Goal: Task Accomplishment & Management: Manage account settings

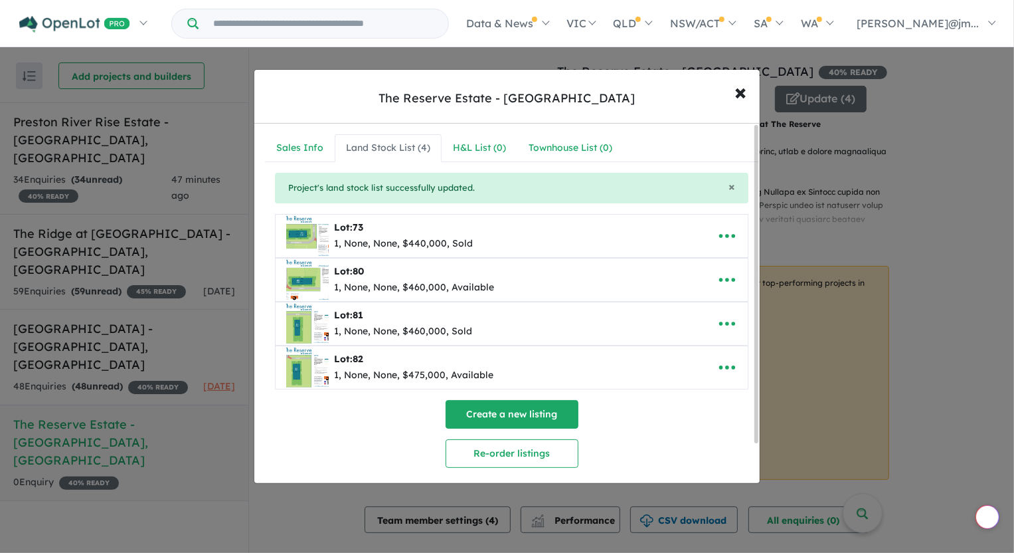
click at [534, 412] on button "Create a new listing" at bounding box center [512, 414] width 133 height 29
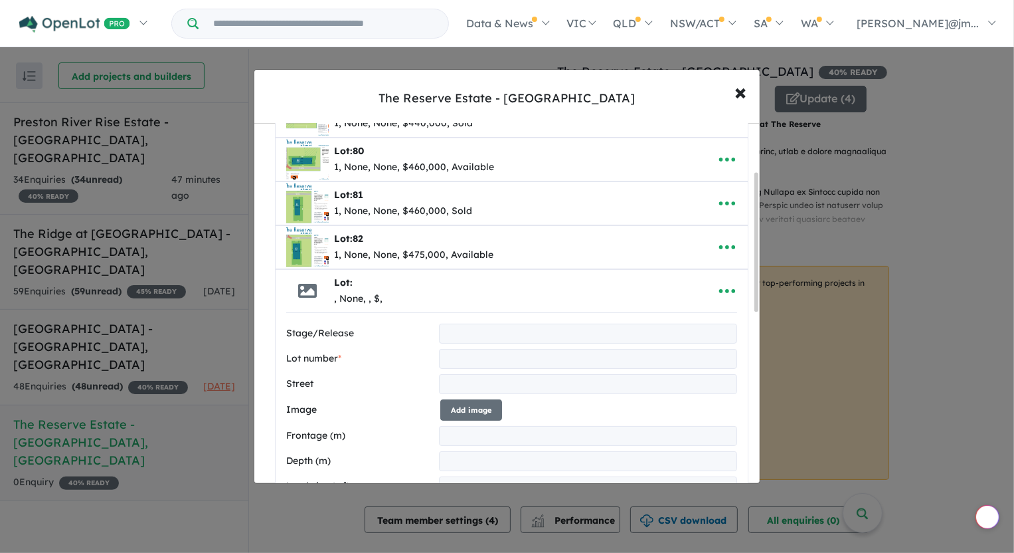
scroll to position [181, 0]
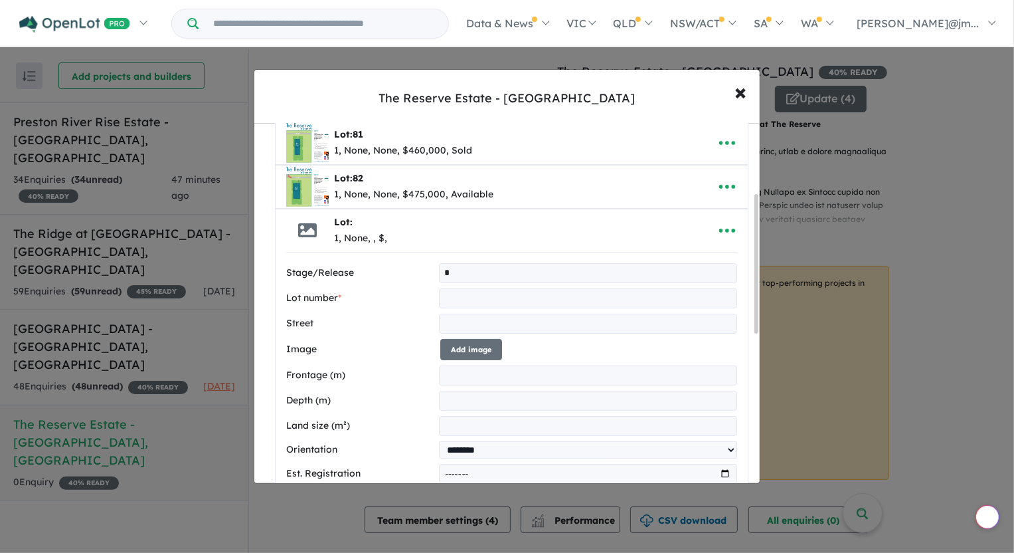
type input "*"
click at [477, 291] on input "text" at bounding box center [588, 298] width 299 height 20
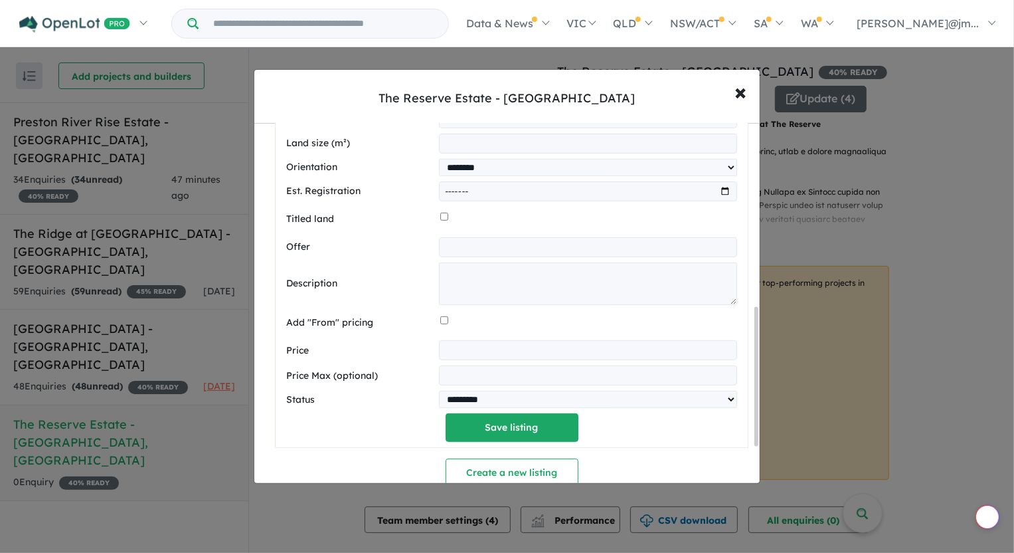
scroll to position [483, 0]
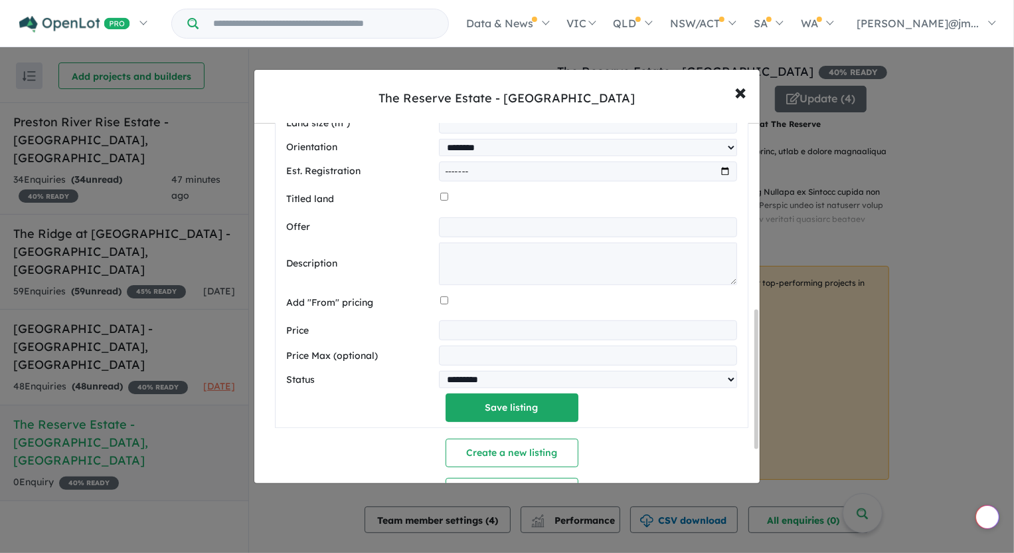
click at [493, 330] on input "number" at bounding box center [588, 330] width 299 height 20
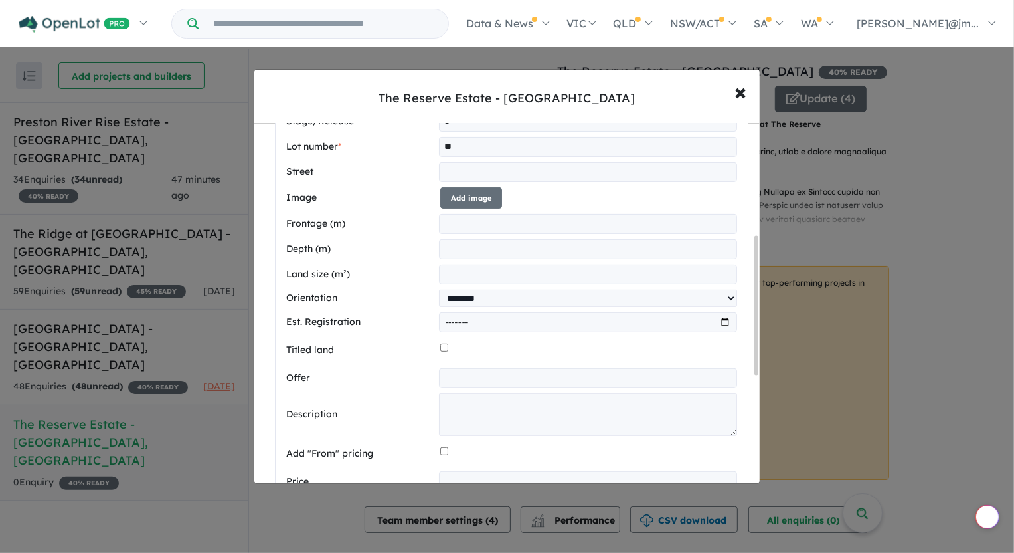
scroll to position [241, 0]
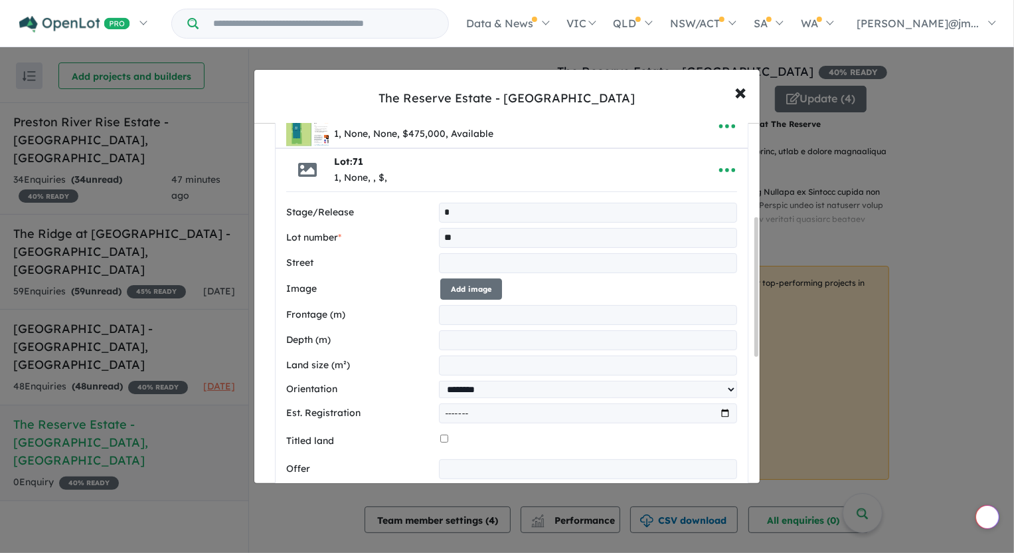
click at [465, 229] on input "**" at bounding box center [588, 238] width 299 height 20
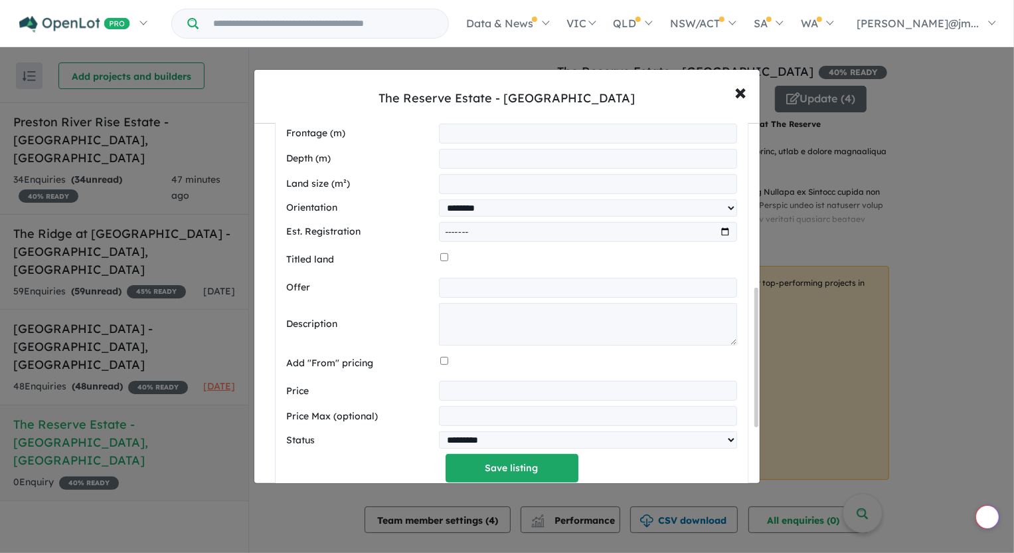
scroll to position [483, 0]
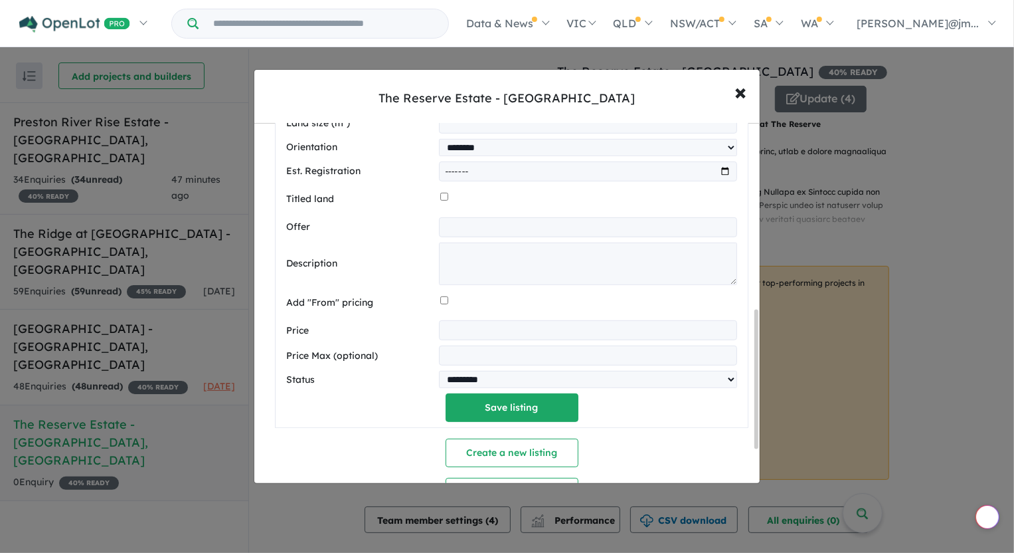
type input "**"
click at [464, 329] on input "number" at bounding box center [588, 330] width 299 height 20
type input "******"
click at [510, 406] on button "Save listing" at bounding box center [512, 407] width 133 height 29
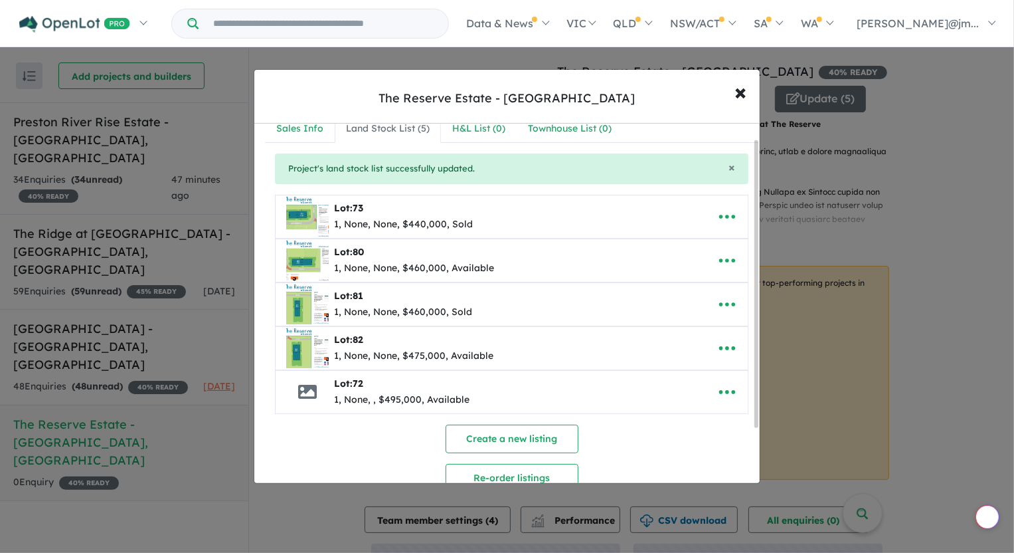
scroll to position [0, 0]
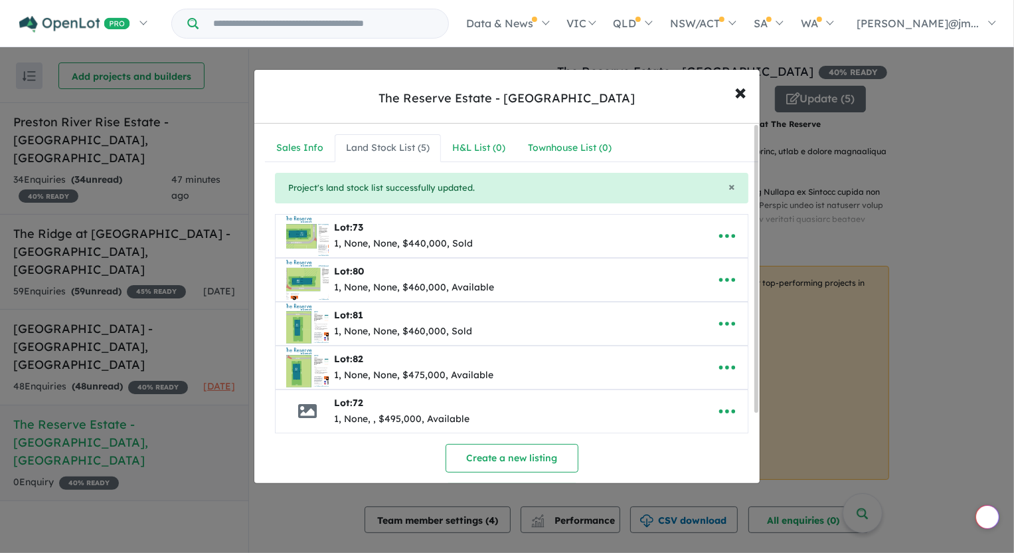
drag, startPoint x: 264, startPoint y: 473, endPoint x: 257, endPoint y: 477, distance: 8.3
drag, startPoint x: 257, startPoint y: 477, endPoint x: 566, endPoint y: 391, distance: 320.8
click at [566, 391] on div "Lot: 72 1, None, , $495,000, Available" at bounding box center [491, 411] width 411 height 43
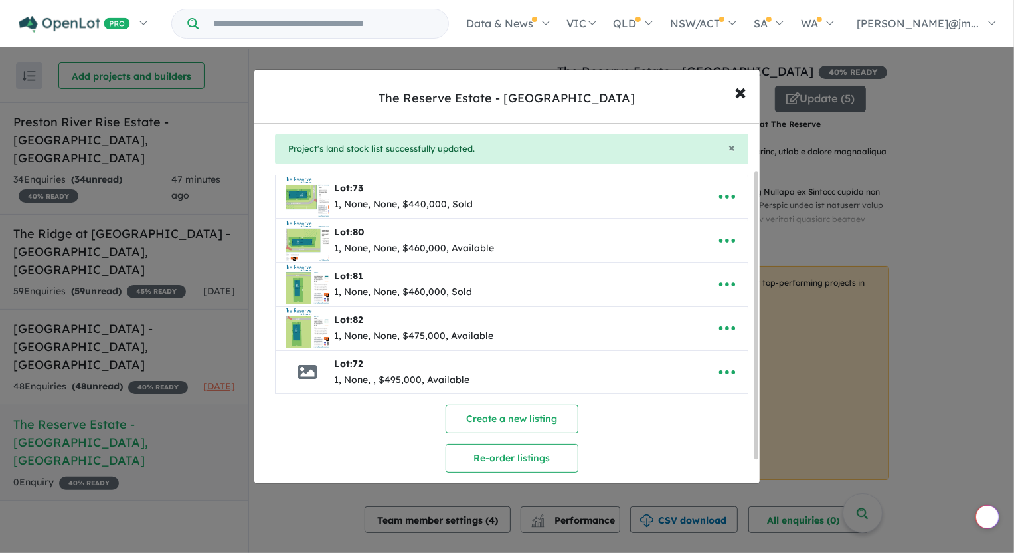
scroll to position [60, 0]
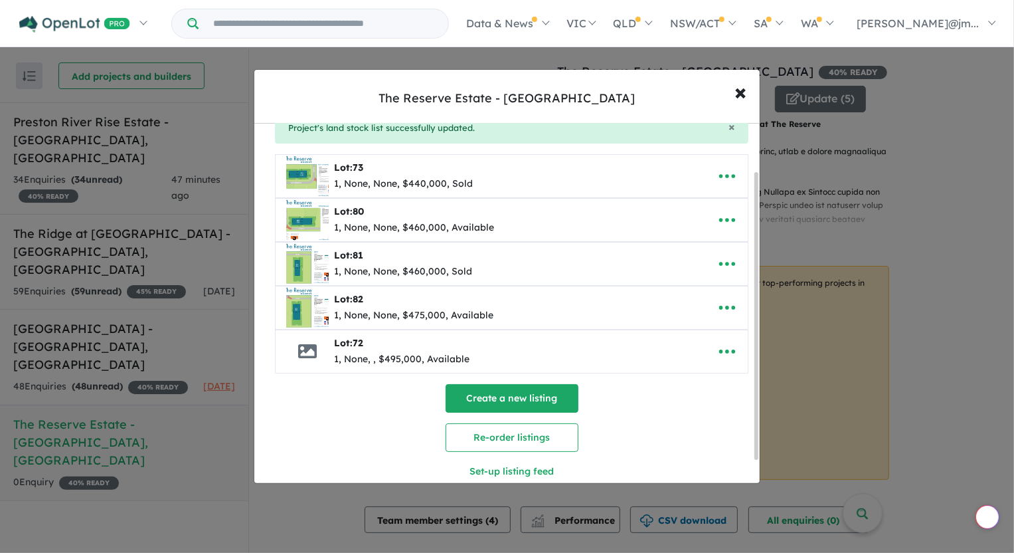
click at [527, 390] on button "Create a new listing" at bounding box center [512, 398] width 133 height 29
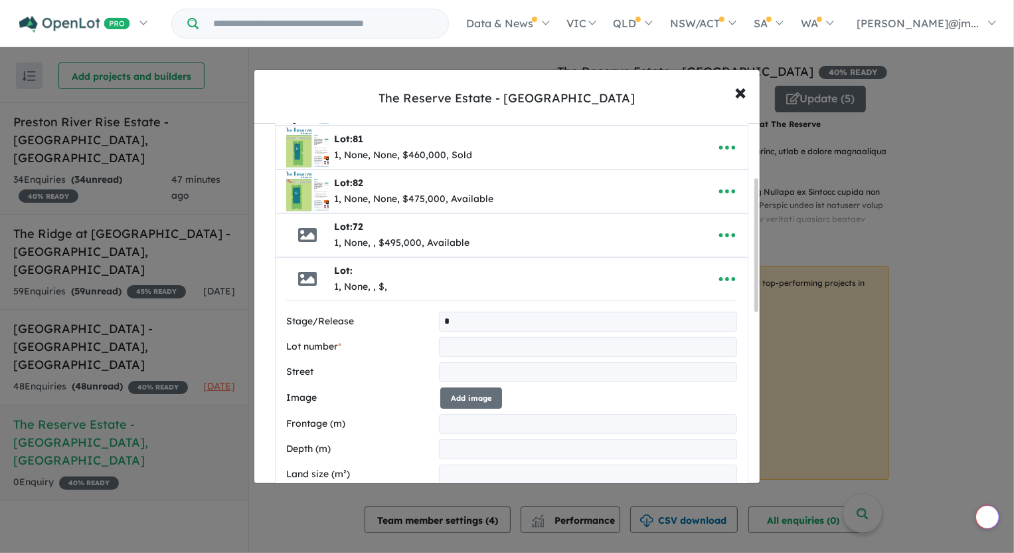
scroll to position [181, 0]
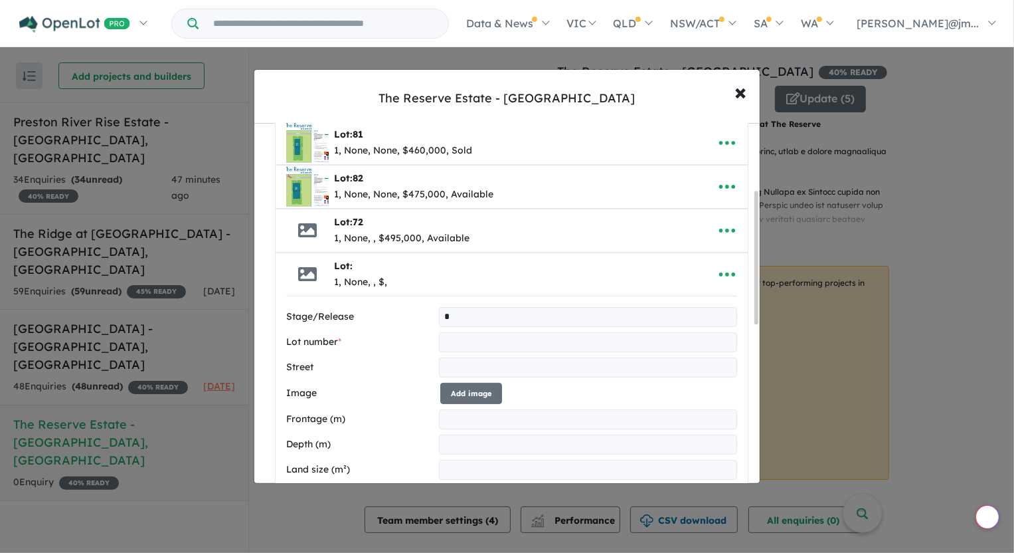
type input "*"
click at [490, 332] on input "text" at bounding box center [588, 342] width 299 height 20
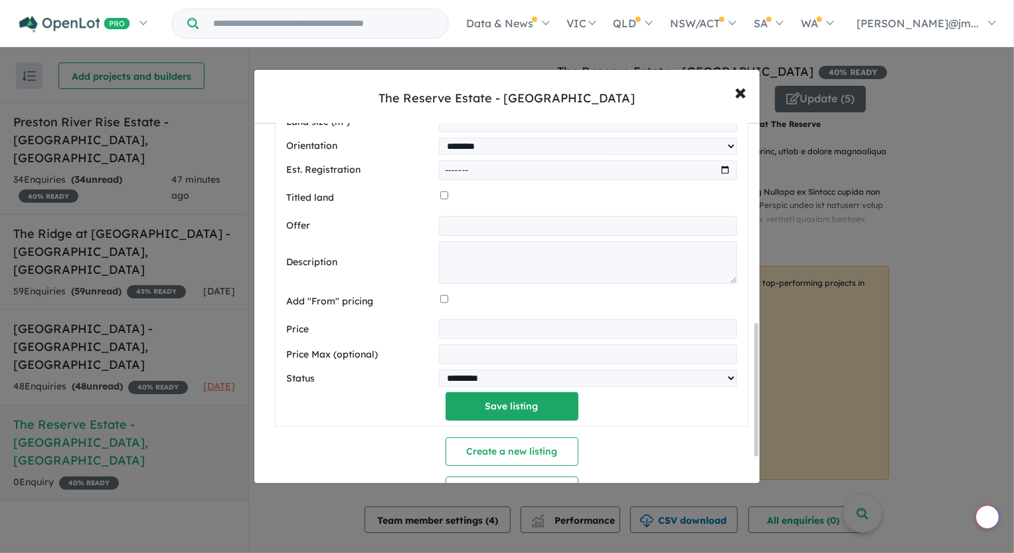
scroll to position [543, 0]
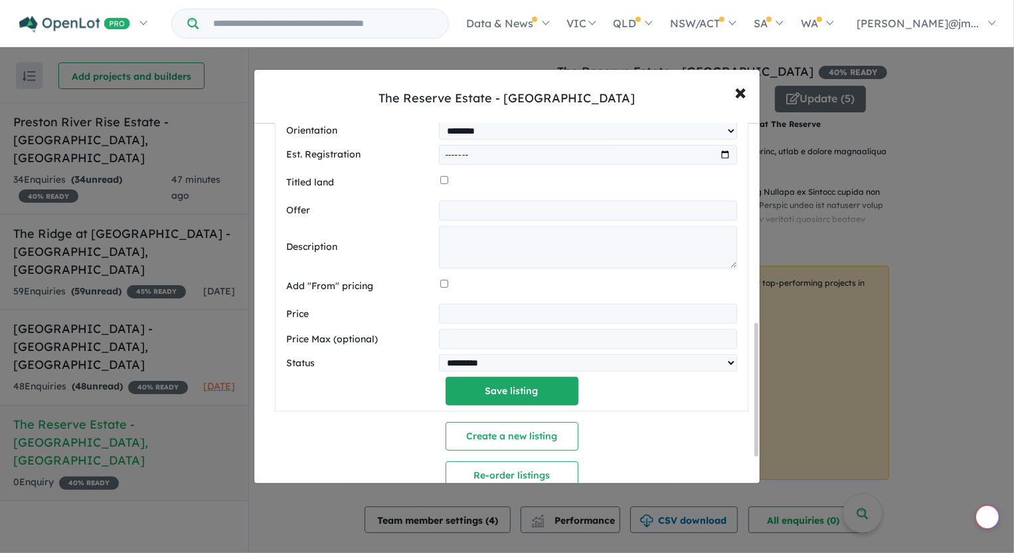
type input "**"
click at [502, 317] on input "number" at bounding box center [588, 314] width 299 height 20
type input "******"
click at [504, 395] on button "Save listing" at bounding box center [512, 391] width 133 height 29
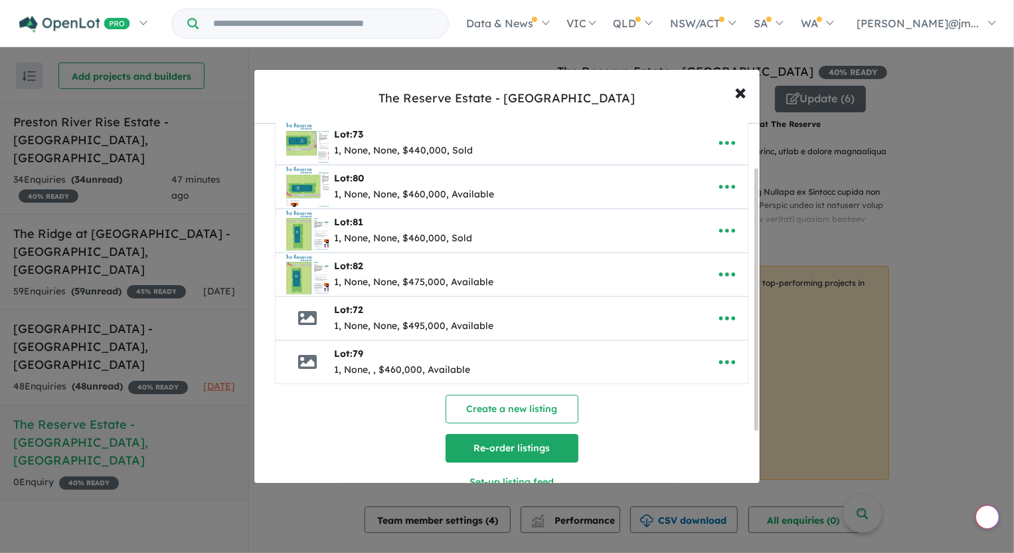
scroll to position [120, 0]
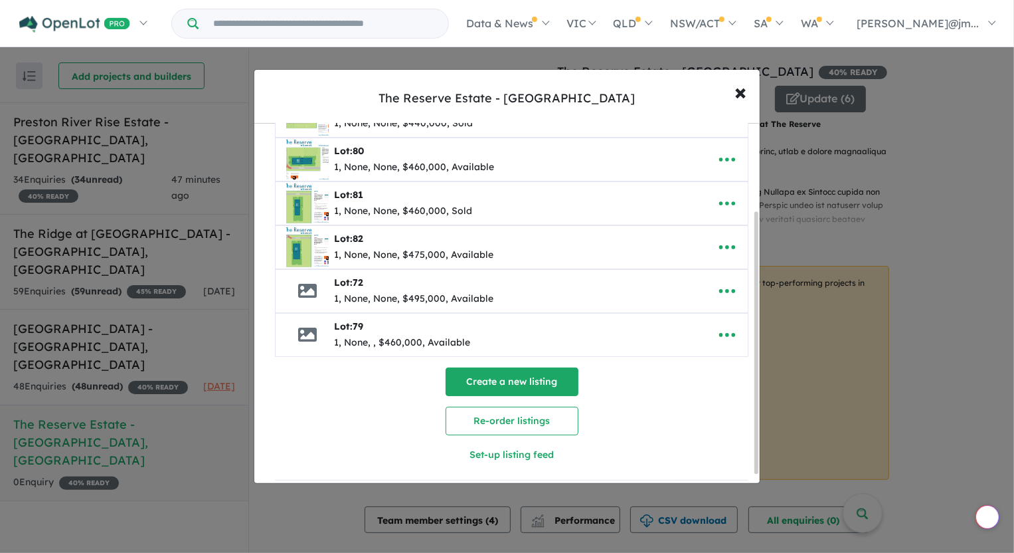
click at [502, 373] on button "Create a new listing" at bounding box center [512, 381] width 133 height 29
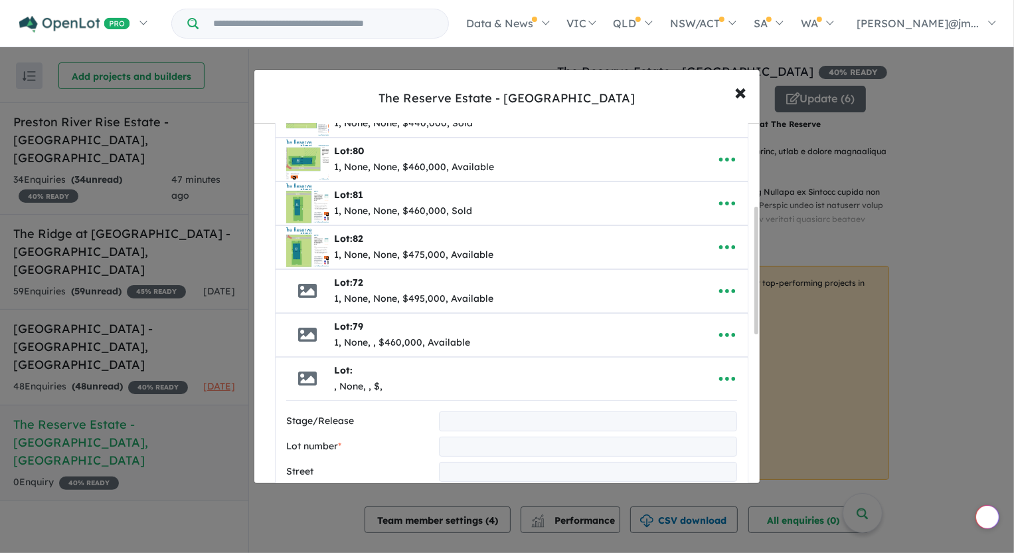
scroll to position [234, 0]
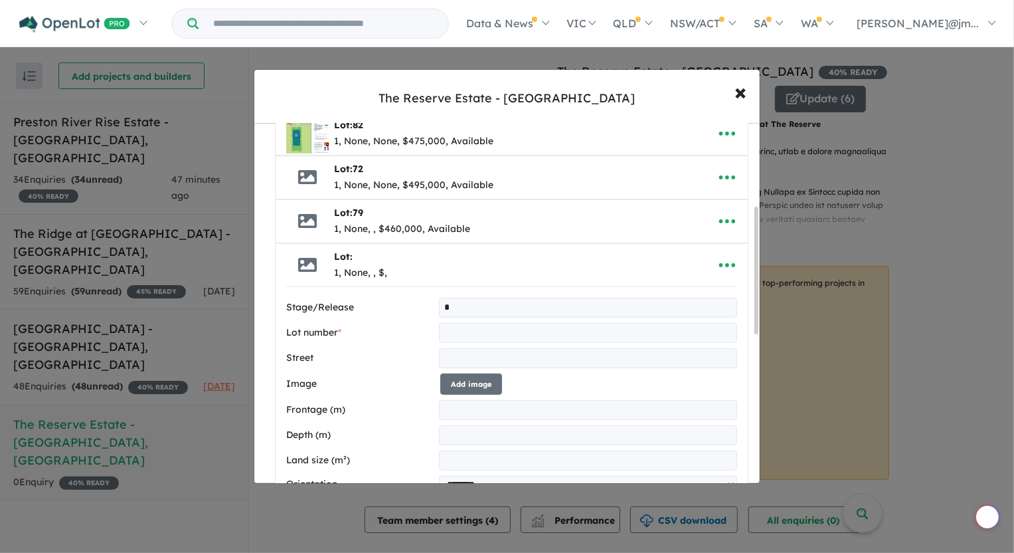
type input "*"
click at [465, 329] on input "text" at bounding box center [588, 333] width 299 height 20
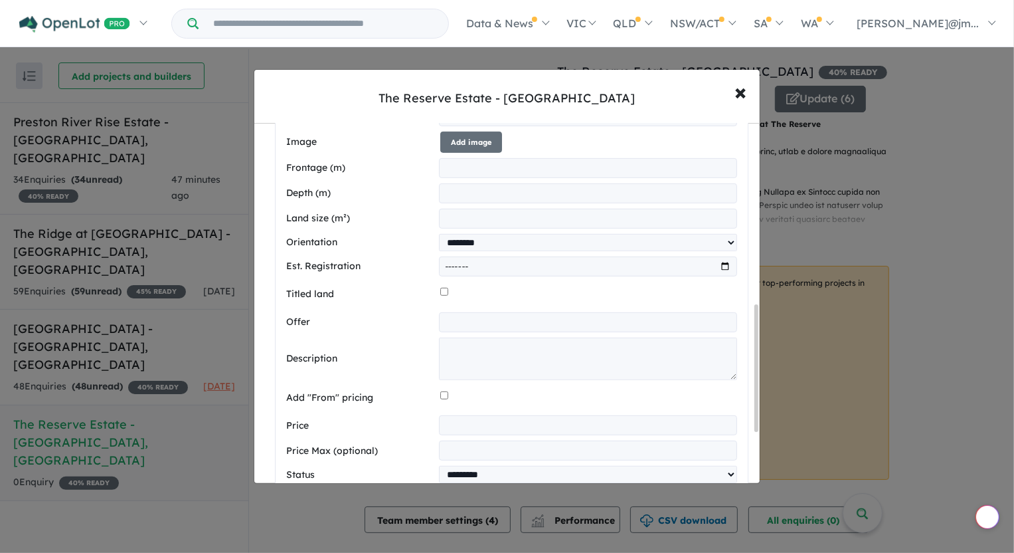
scroll to position [536, 0]
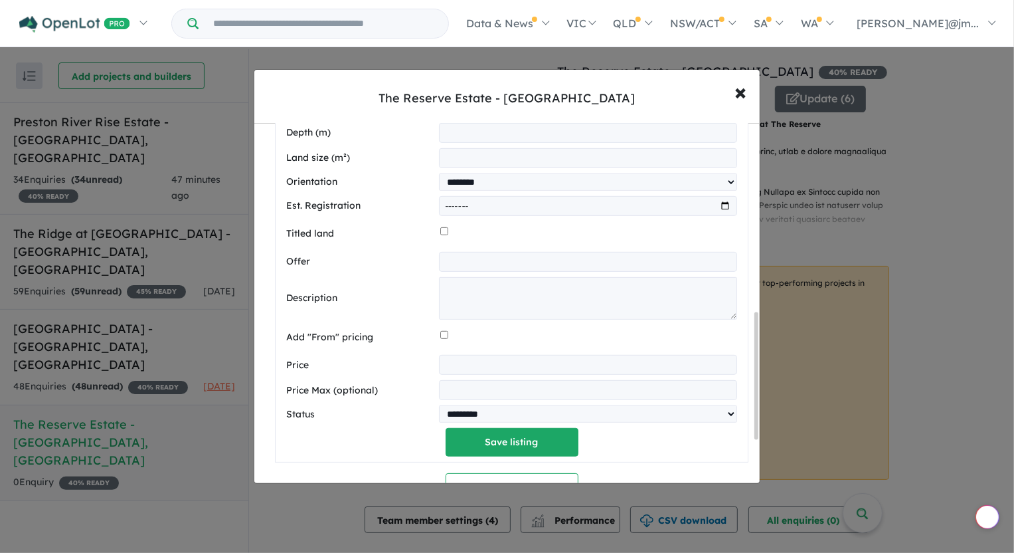
type input "**"
click at [456, 359] on input "number" at bounding box center [588, 365] width 299 height 20
type input "******"
click at [498, 446] on button "Save listing" at bounding box center [512, 442] width 133 height 29
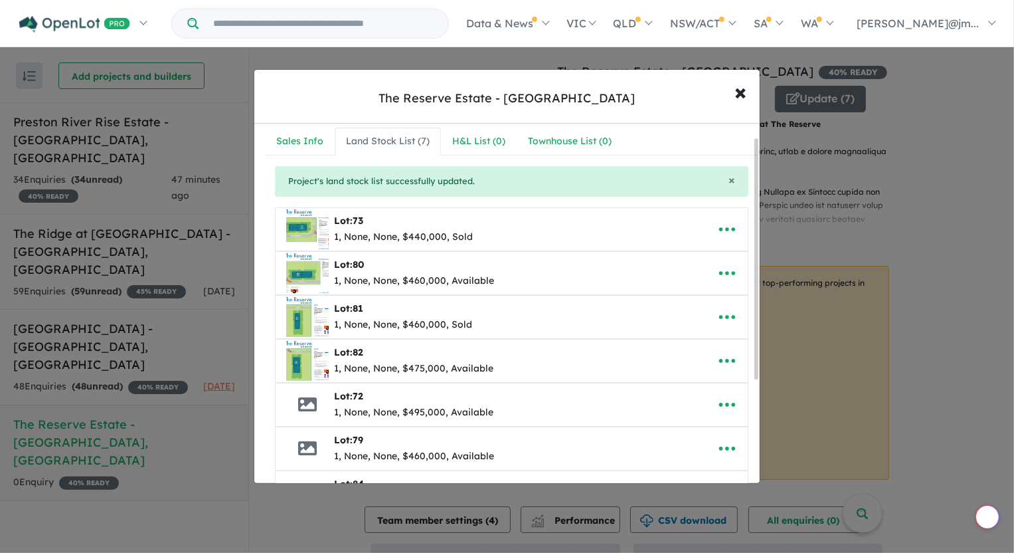
scroll to position [0, 0]
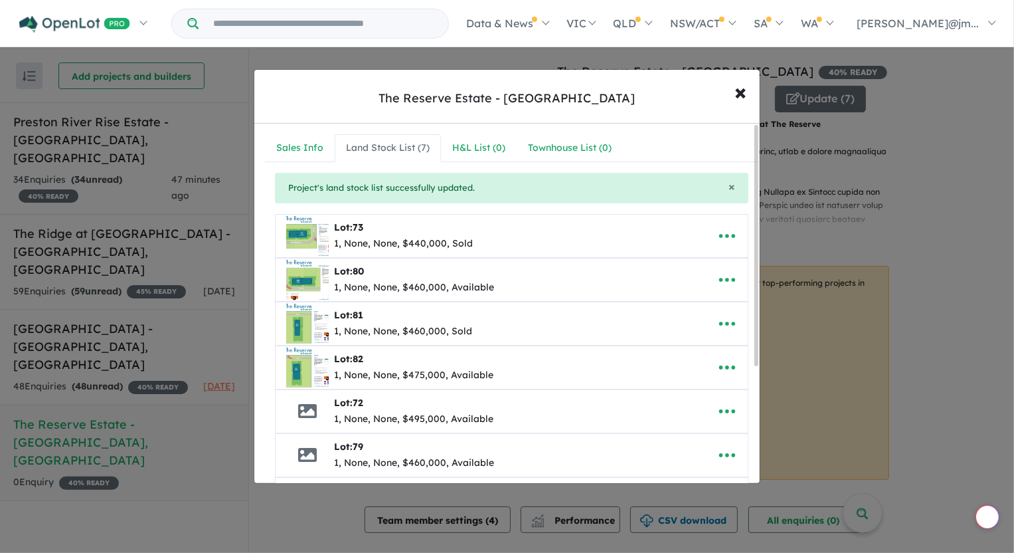
drag, startPoint x: 730, startPoint y: 406, endPoint x: 745, endPoint y: 338, distance: 69.3
click at [745, 338] on div "**********" at bounding box center [512, 409] width 494 height 472
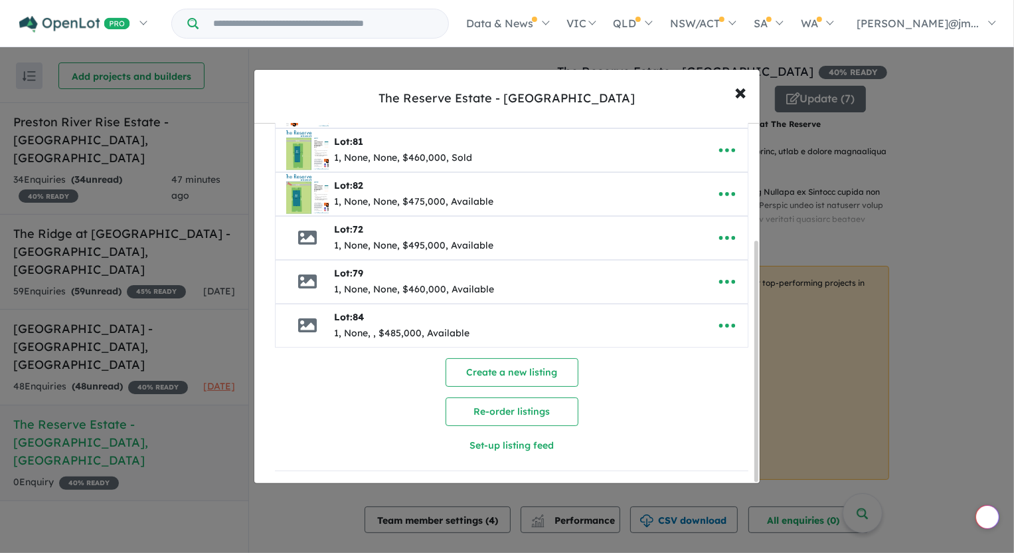
scroll to position [175, 0]
click at [523, 405] on button "Re-order listings" at bounding box center [512, 411] width 133 height 29
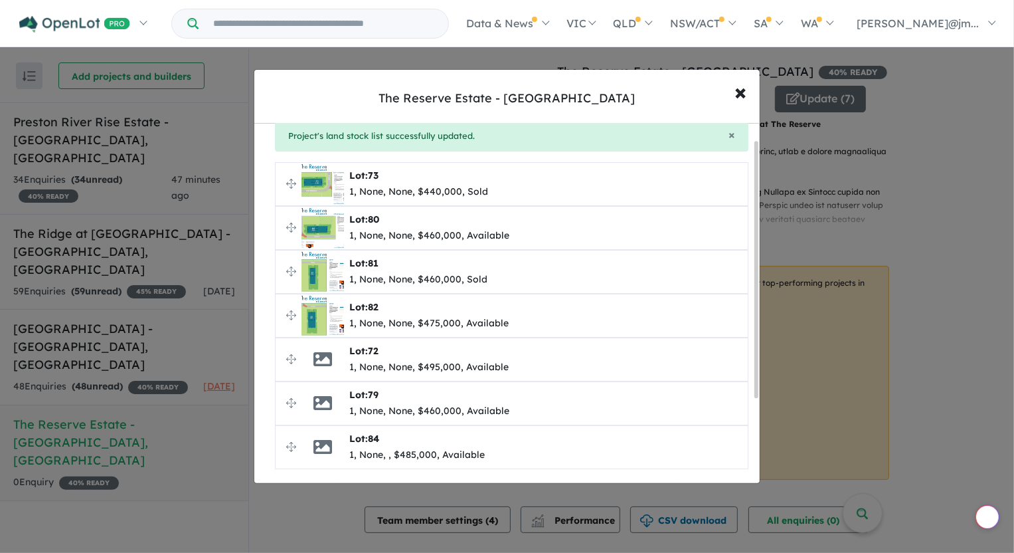
scroll to position [21, 0]
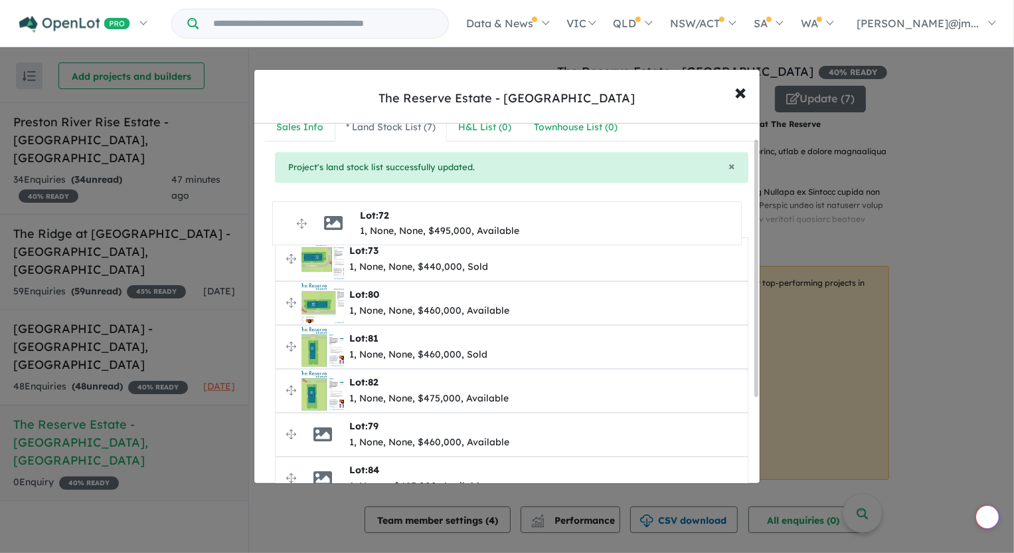
drag, startPoint x: 286, startPoint y: 388, endPoint x: 284, endPoint y: 225, distance: 163.4
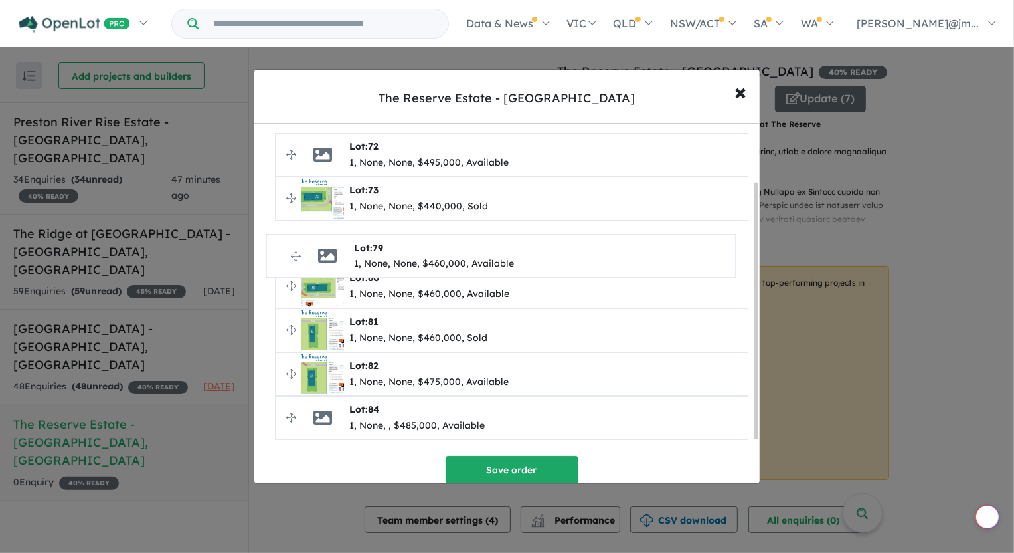
drag, startPoint x: 293, startPoint y: 374, endPoint x: 284, endPoint y: 251, distance: 123.2
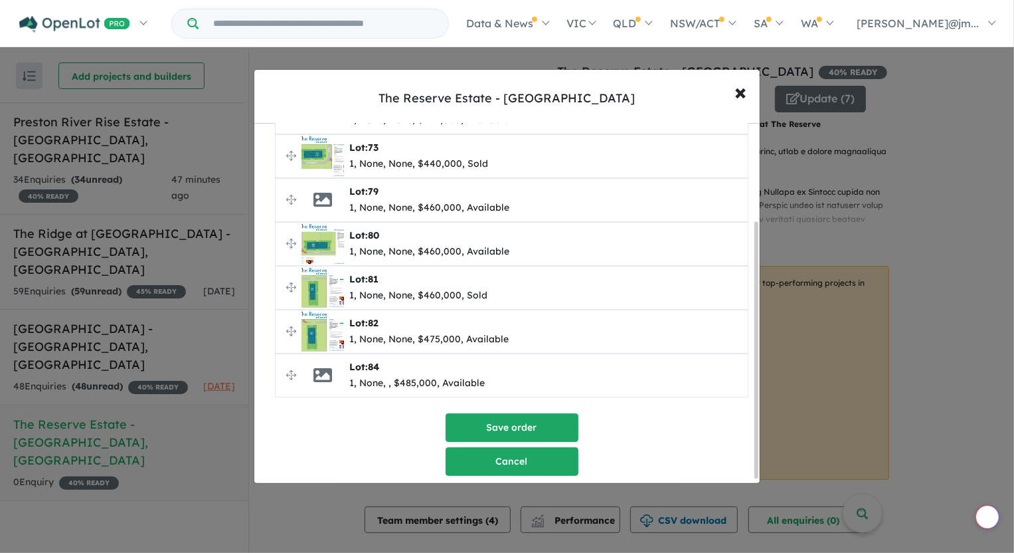
scroll to position [142, 0]
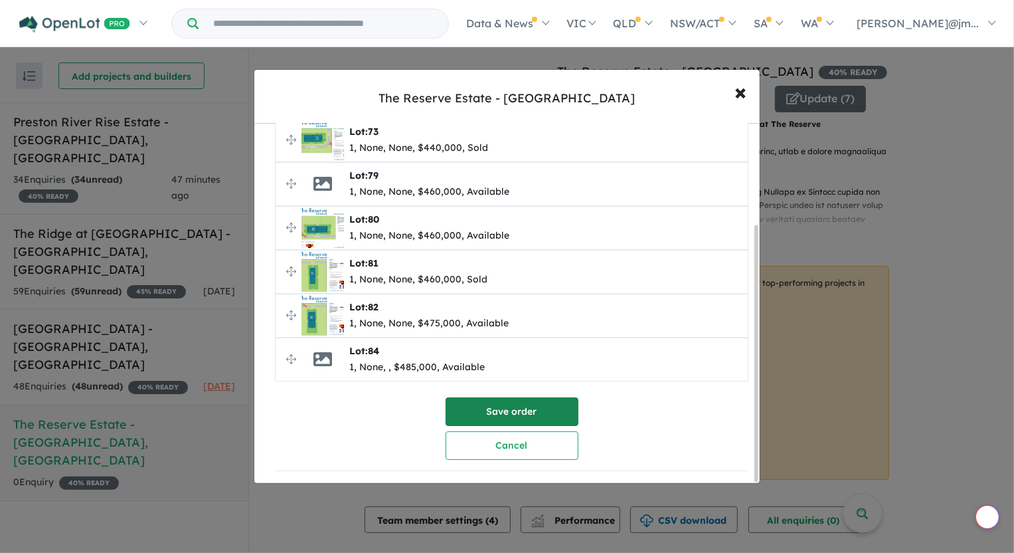
click at [485, 405] on button "Save order" at bounding box center [512, 411] width 133 height 29
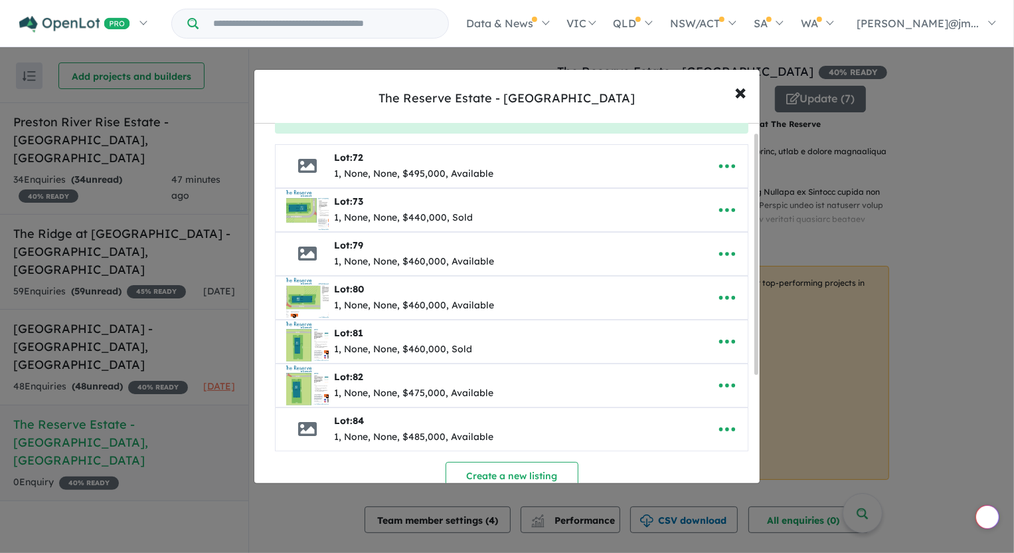
scroll to position [0, 0]
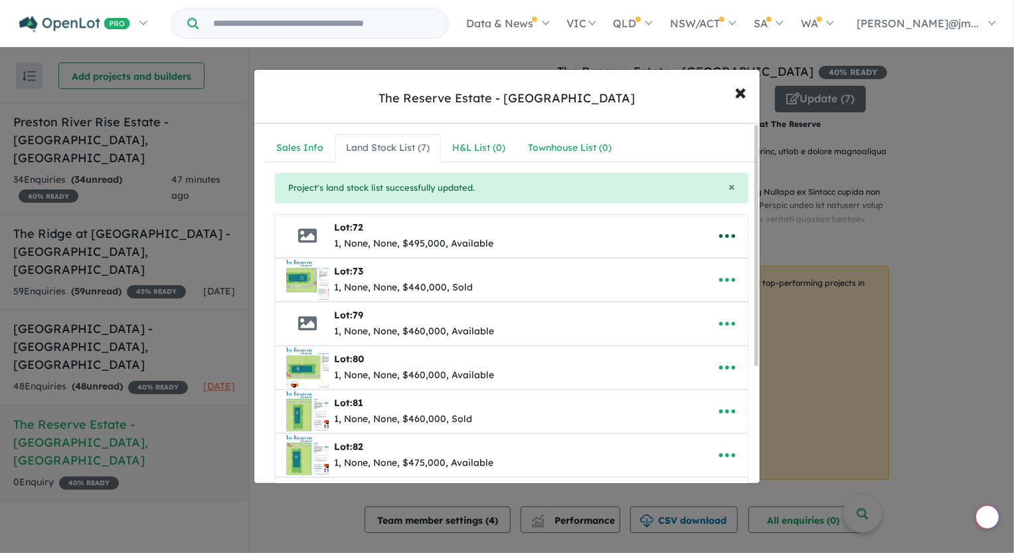
click at [729, 233] on icon "button" at bounding box center [727, 236] width 20 height 20
click at [675, 269] on link "Edit" at bounding box center [698, 268] width 98 height 31
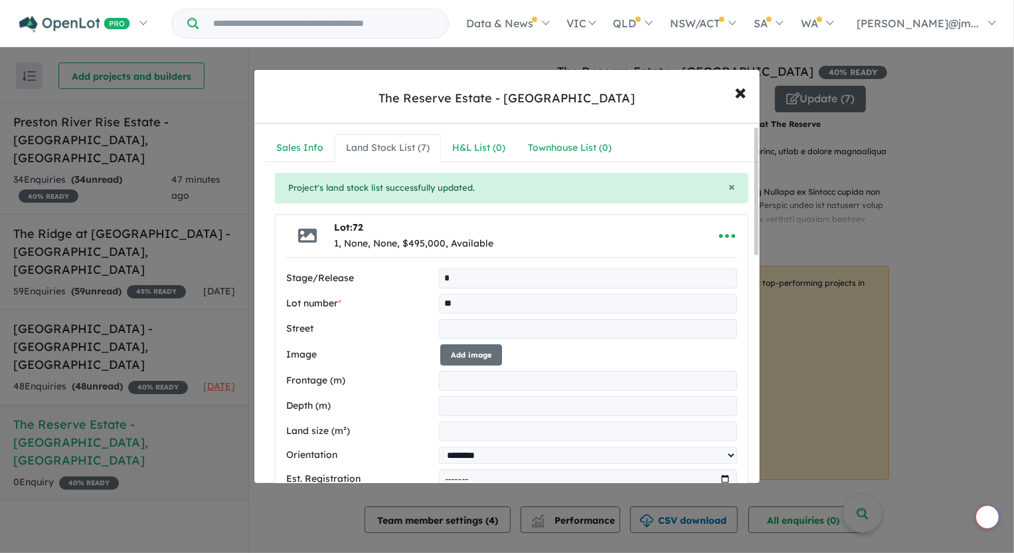
scroll to position [60, 0]
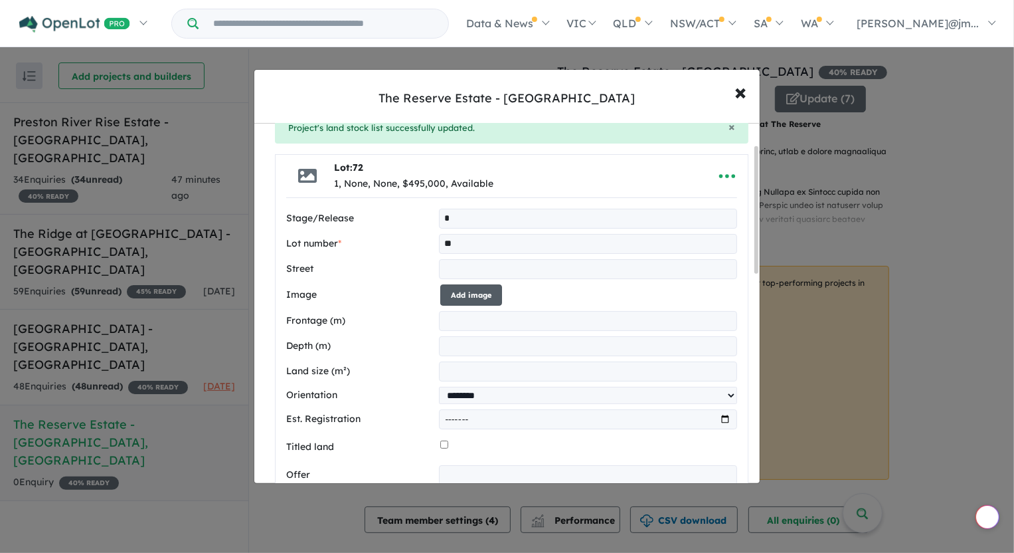
click at [458, 290] on button "Add image" at bounding box center [471, 295] width 62 height 22
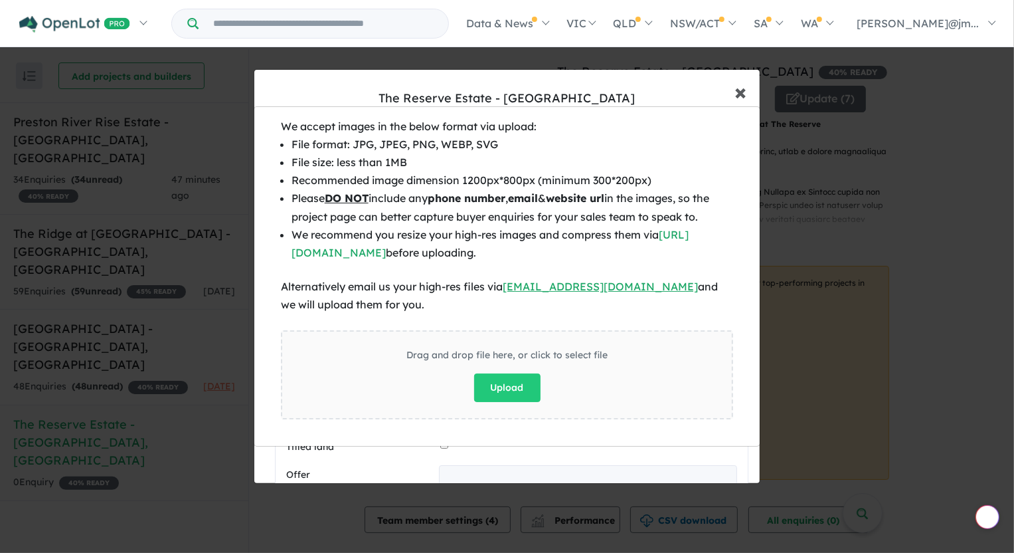
click at [747, 88] on div "We accept images in the below format via upload: File format: JPG, JPEG, PNG, W…" at bounding box center [507, 276] width 1014 height 553
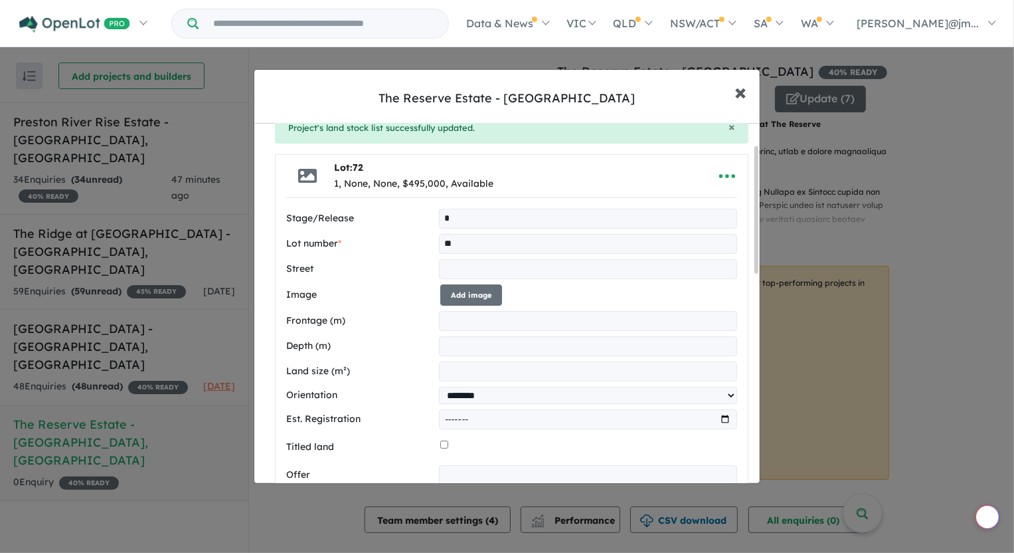
click at [741, 92] on span "×" at bounding box center [741, 91] width 12 height 29
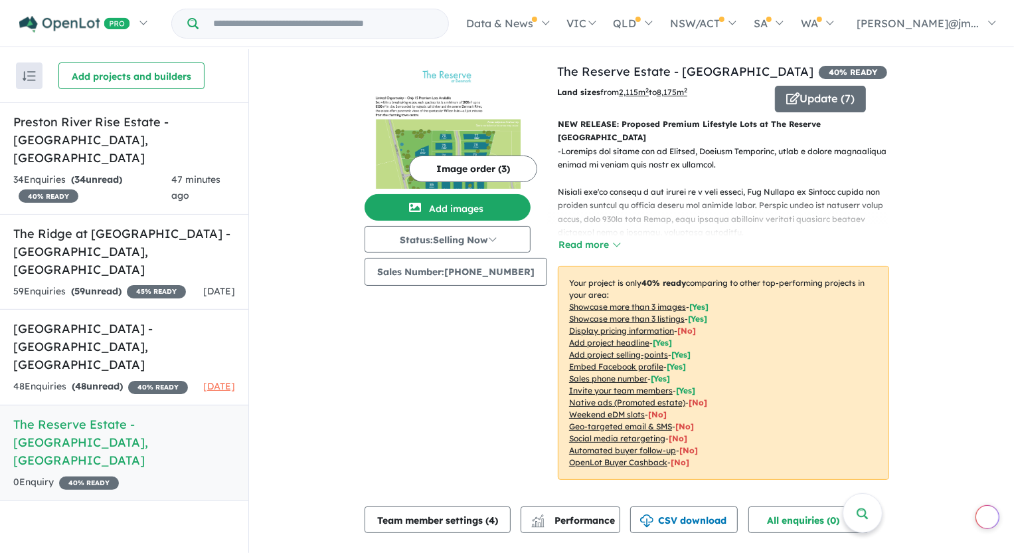
scroll to position [0, 0]
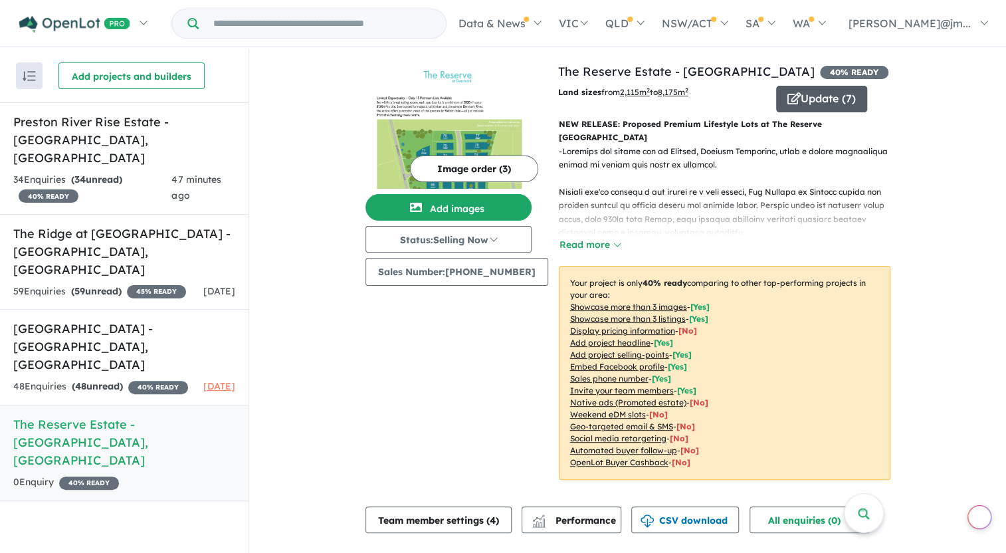
click at [787, 99] on icon "button" at bounding box center [793, 98] width 13 height 12
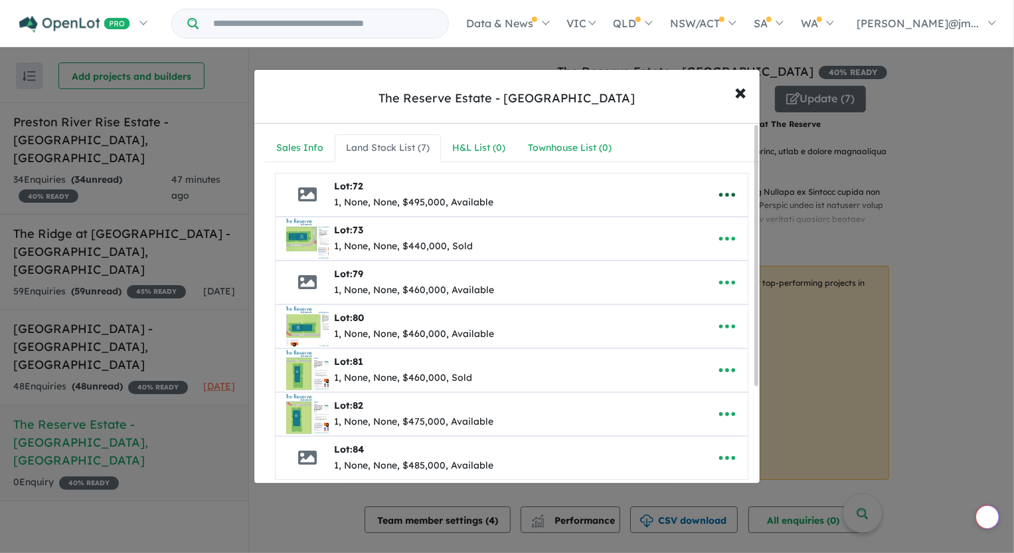
click at [718, 191] on icon "button" at bounding box center [727, 195] width 20 height 20
click at [686, 223] on link "Edit" at bounding box center [698, 227] width 98 height 31
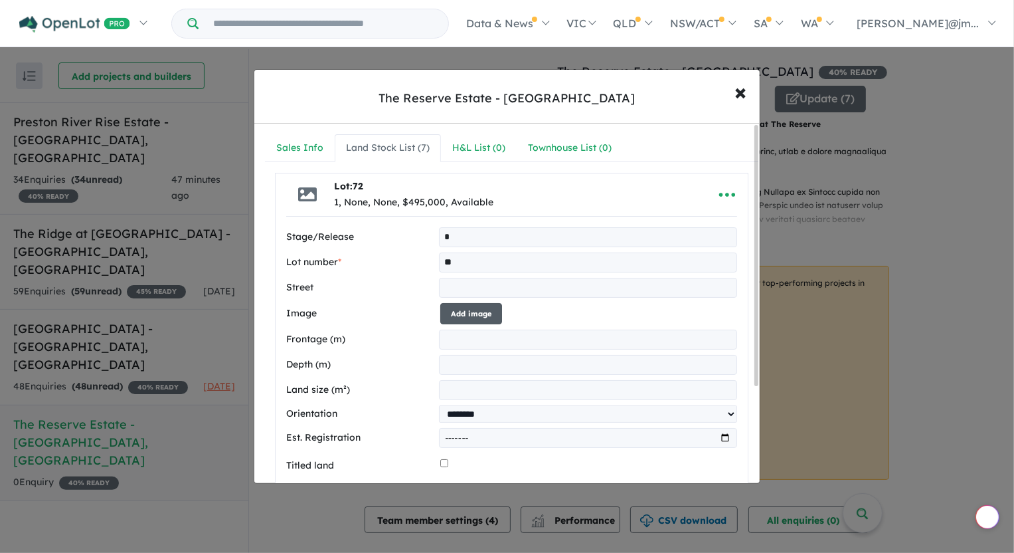
click at [468, 314] on button "Add image" at bounding box center [471, 314] width 62 height 22
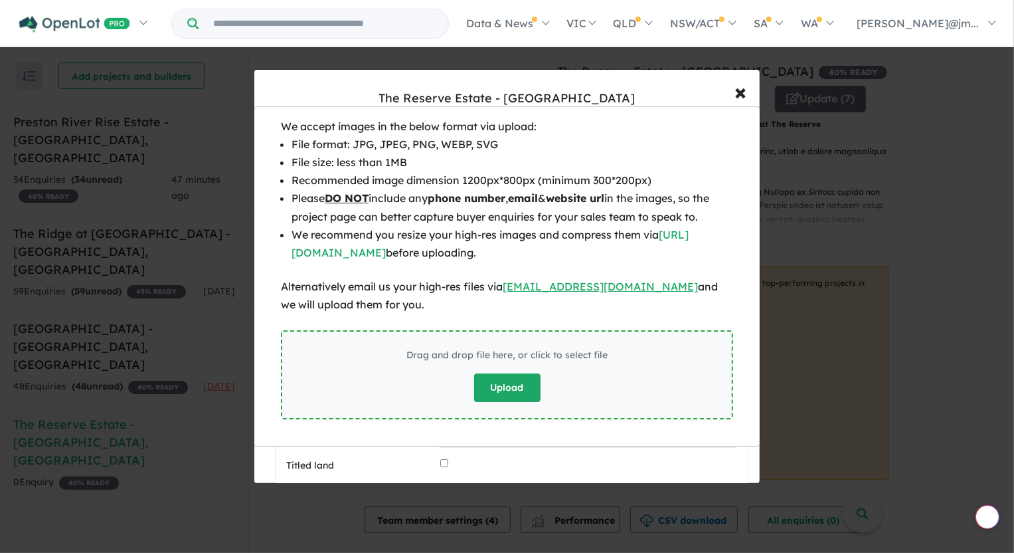
click at [479, 401] on button "Upload" at bounding box center [507, 387] width 66 height 29
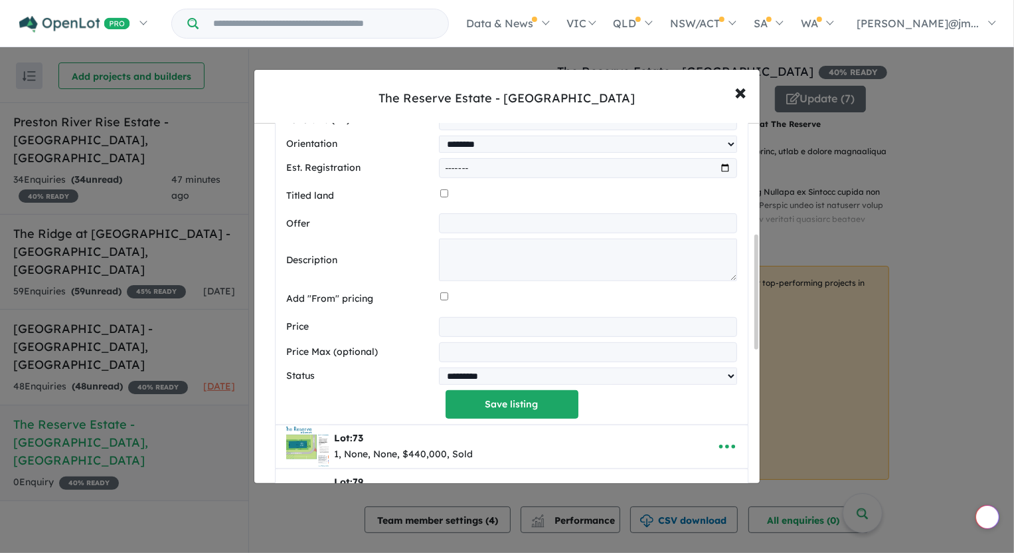
scroll to position [483, 0]
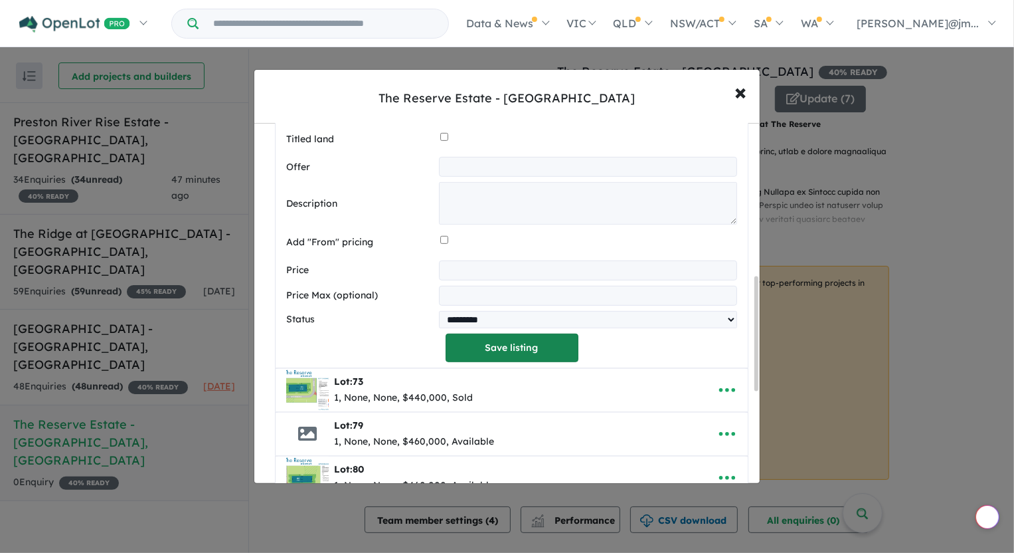
click at [569, 349] on button "Save listing" at bounding box center [512, 347] width 133 height 29
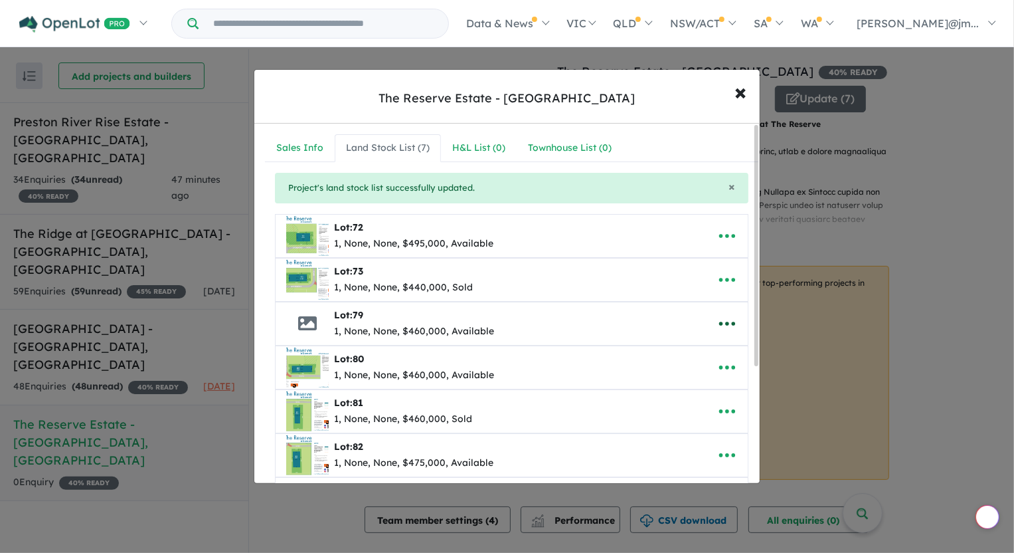
click at [724, 320] on icon "button" at bounding box center [727, 324] width 20 height 20
click at [714, 353] on link "Edit" at bounding box center [698, 356] width 98 height 31
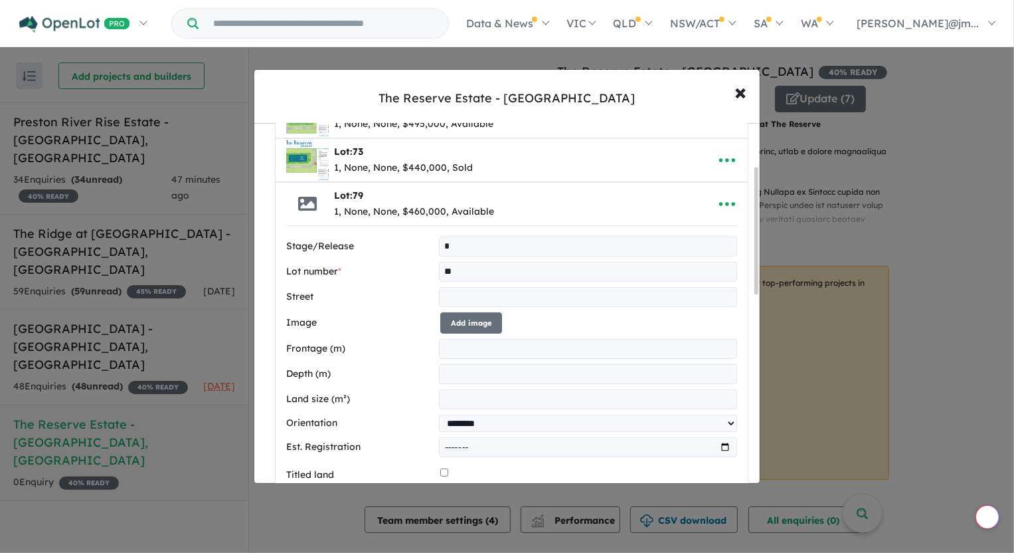
scroll to position [120, 0]
click at [465, 314] on button "Add image" at bounding box center [471, 323] width 62 height 22
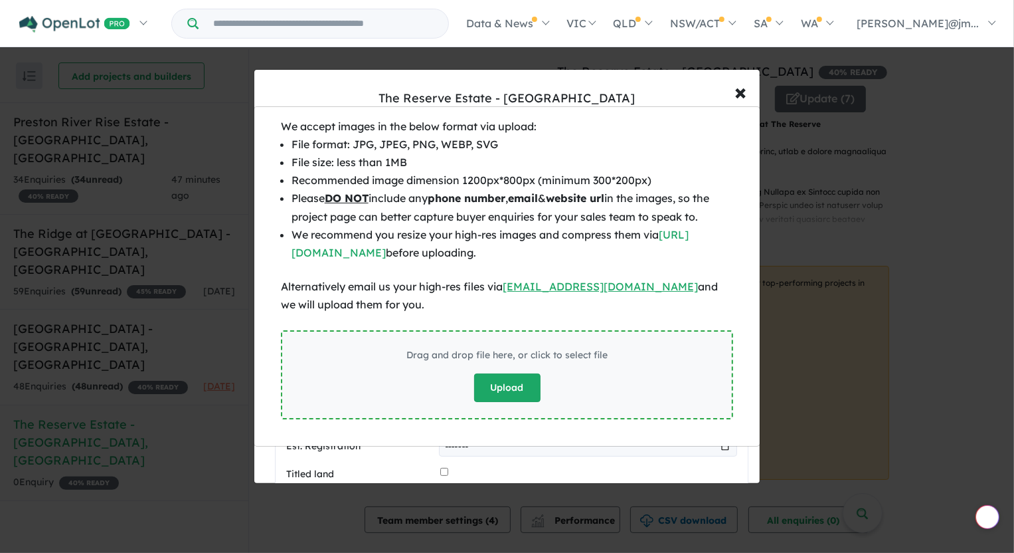
click at [517, 379] on button "Upload" at bounding box center [507, 387] width 66 height 29
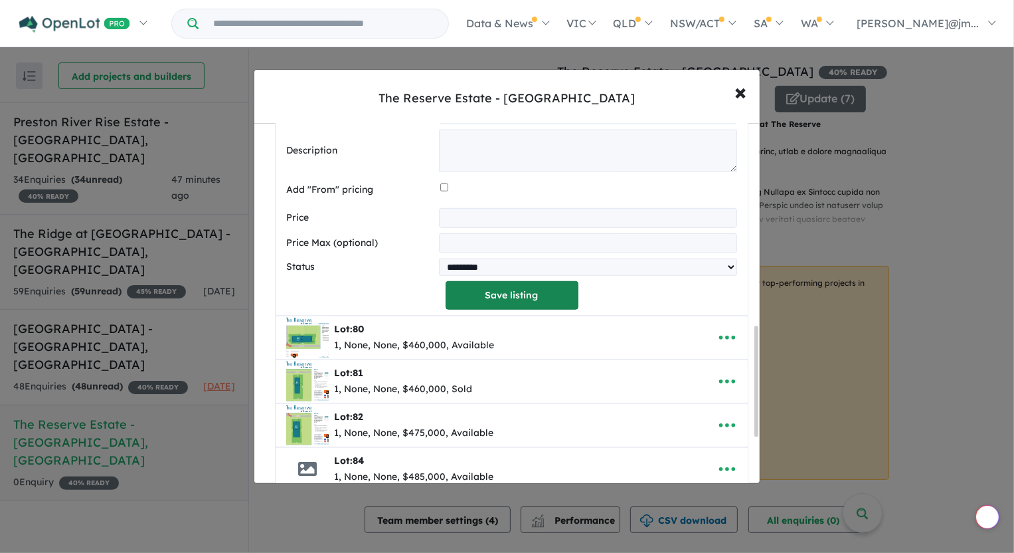
click at [534, 291] on button "Save listing" at bounding box center [512, 295] width 133 height 29
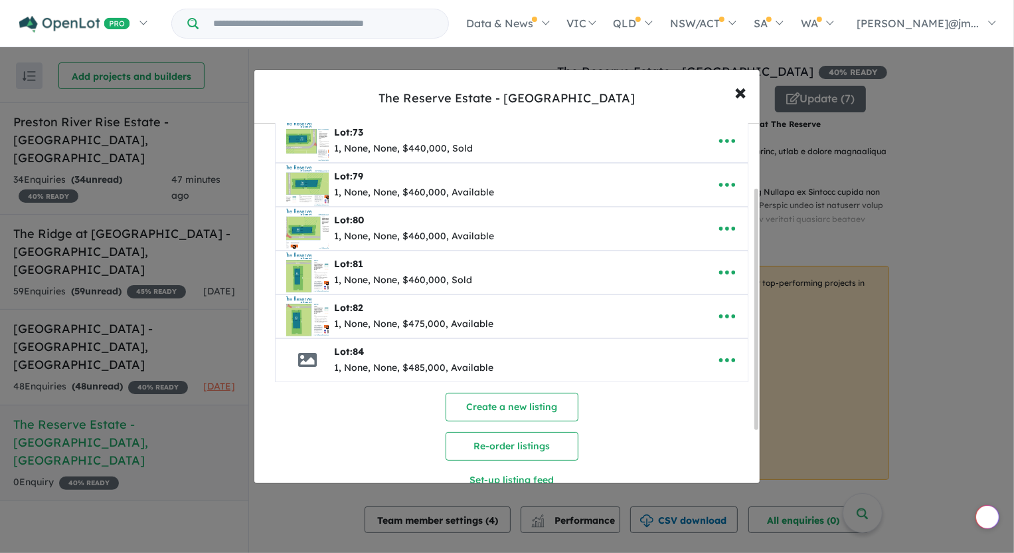
scroll to position [175, 0]
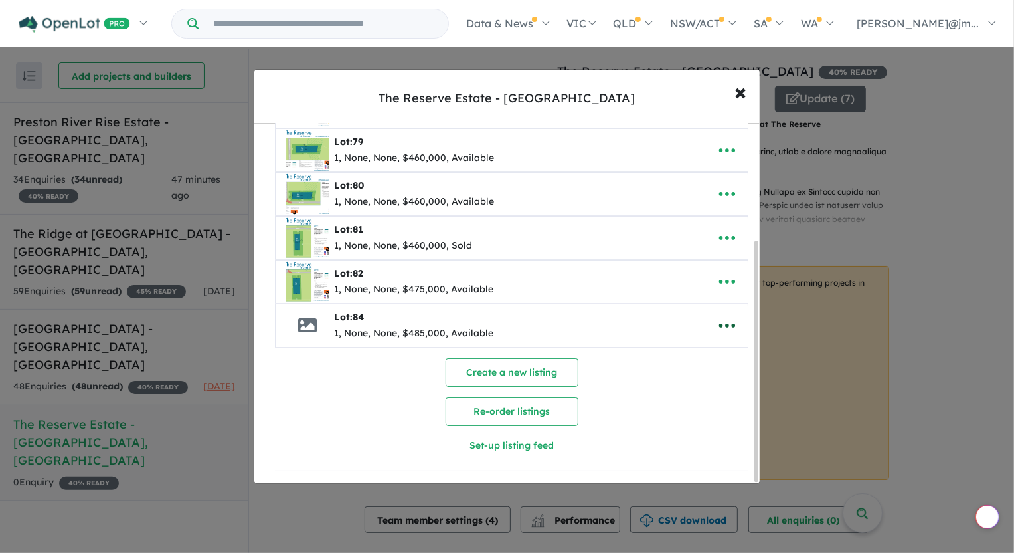
click at [719, 322] on icon "button" at bounding box center [727, 326] width 20 height 20
click at [698, 356] on link "Edit" at bounding box center [698, 358] width 98 height 31
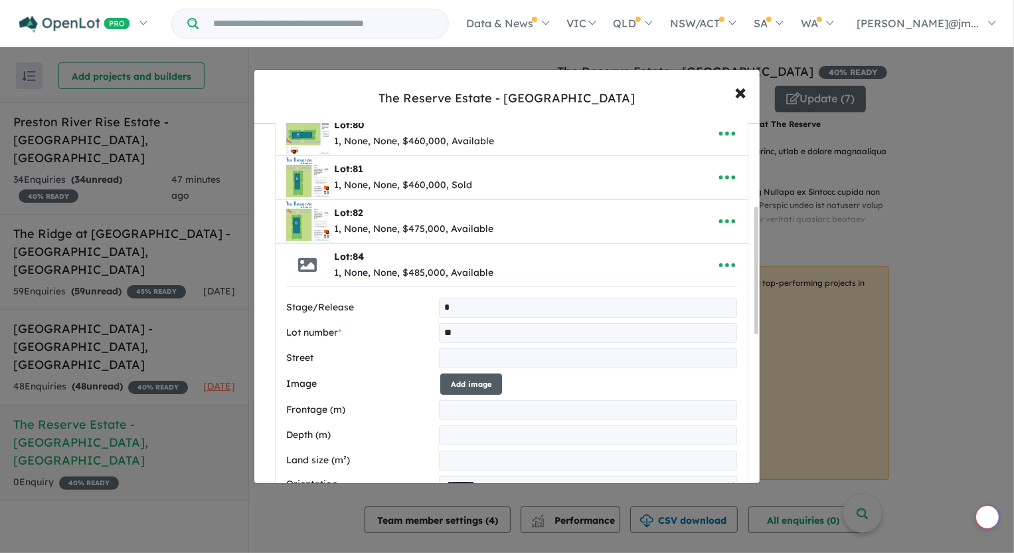
click at [468, 384] on button "Add image" at bounding box center [471, 384] width 62 height 22
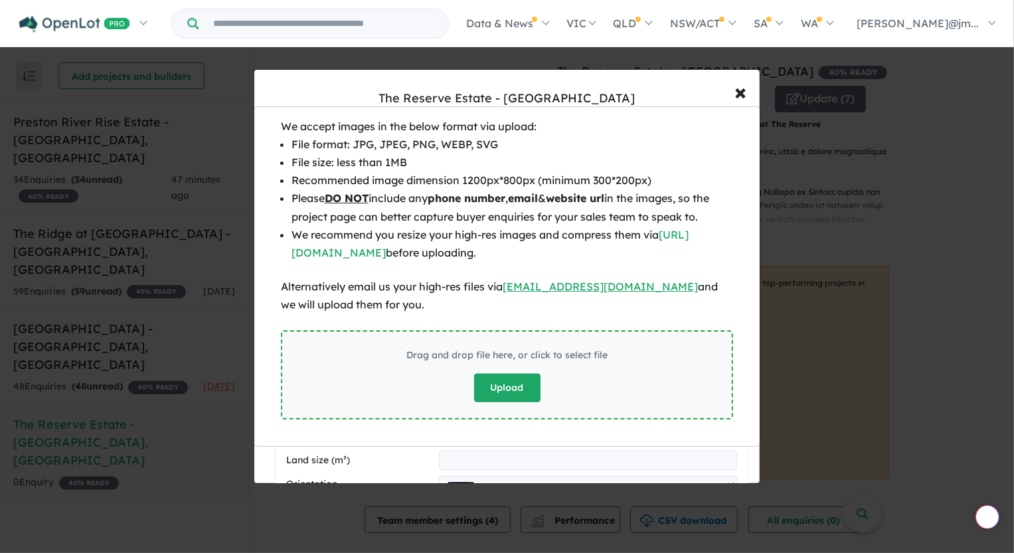
click at [498, 397] on button "Upload" at bounding box center [507, 387] width 66 height 29
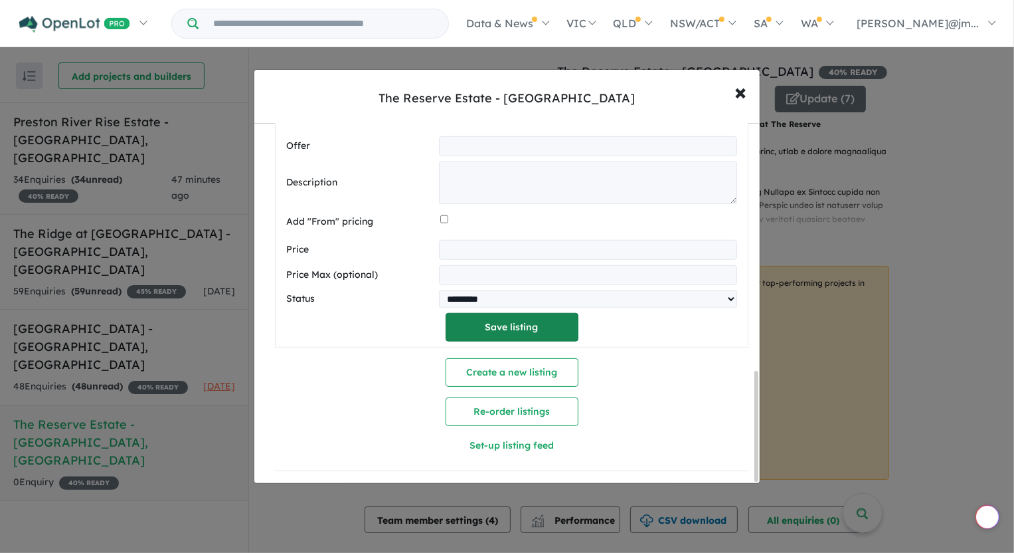
click at [539, 326] on button "Save listing" at bounding box center [512, 327] width 133 height 29
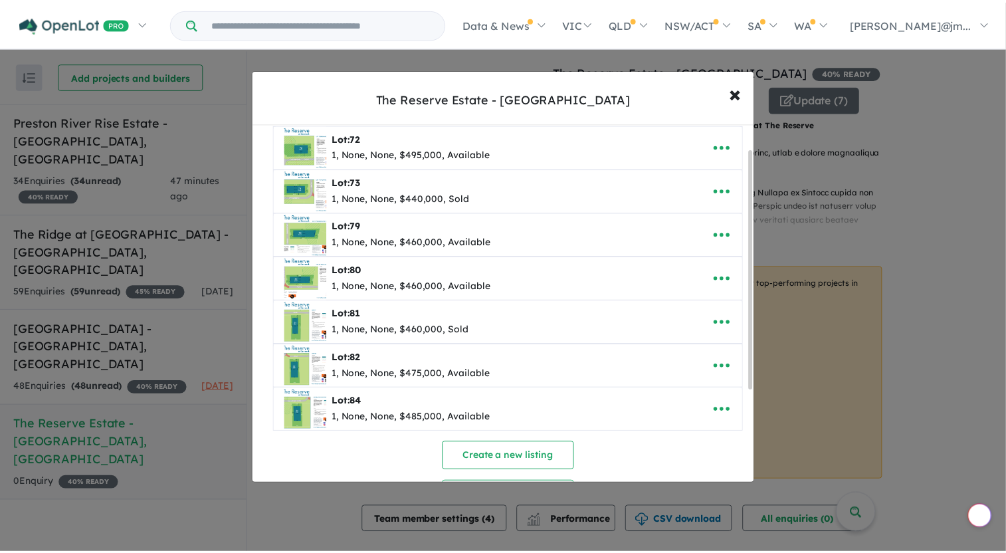
scroll to position [0, 0]
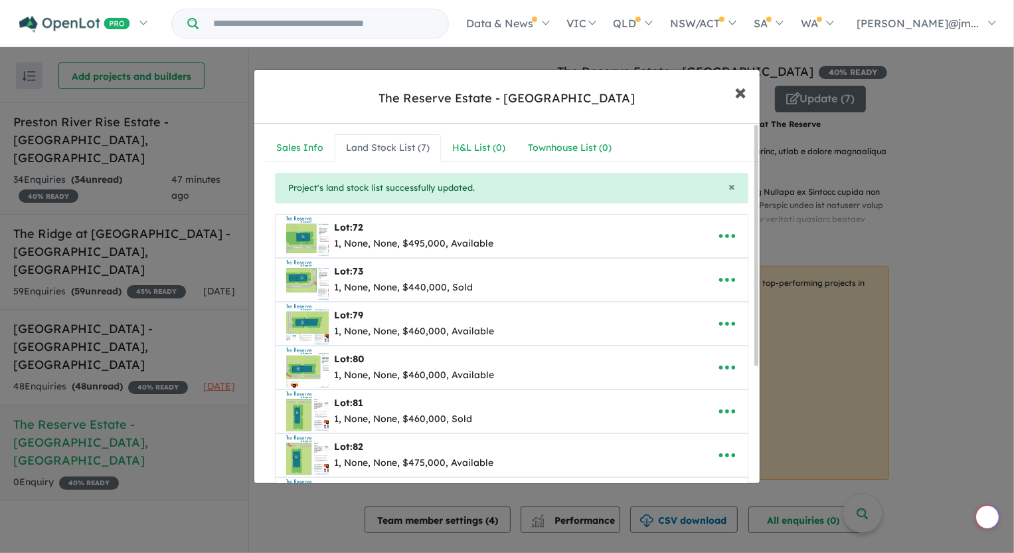
click at [741, 90] on span "×" at bounding box center [741, 91] width 12 height 29
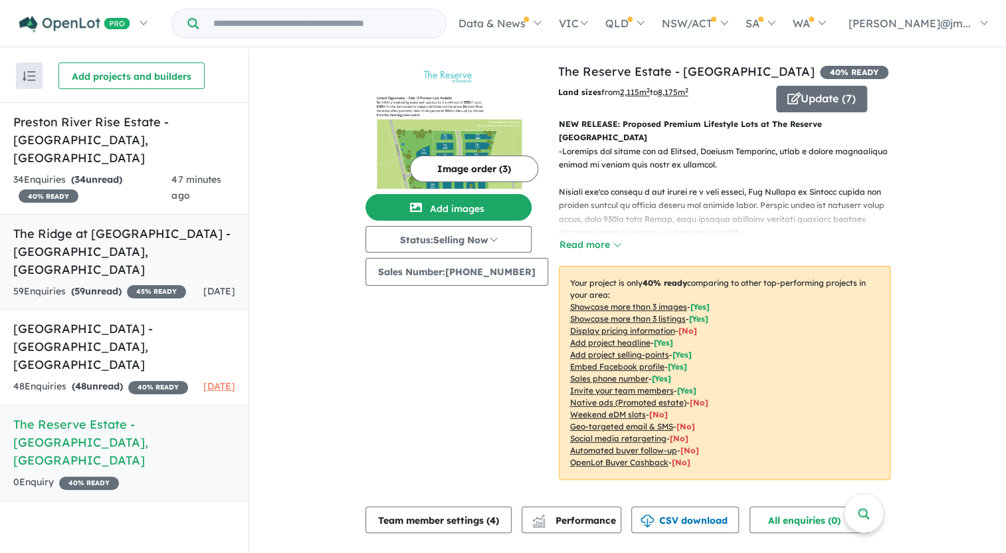
click at [169, 225] on h5 "The Ridge at [GEOGRAPHIC_DATA] - [GEOGRAPHIC_DATA] , [GEOGRAPHIC_DATA]" at bounding box center [124, 252] width 222 height 54
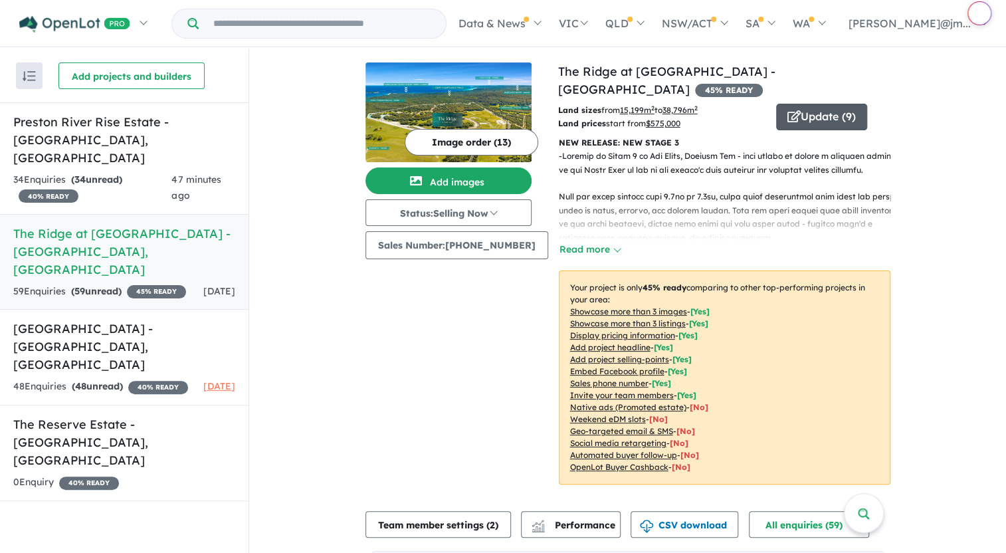
click at [804, 116] on button "Update ( 9 )" at bounding box center [821, 117] width 91 height 27
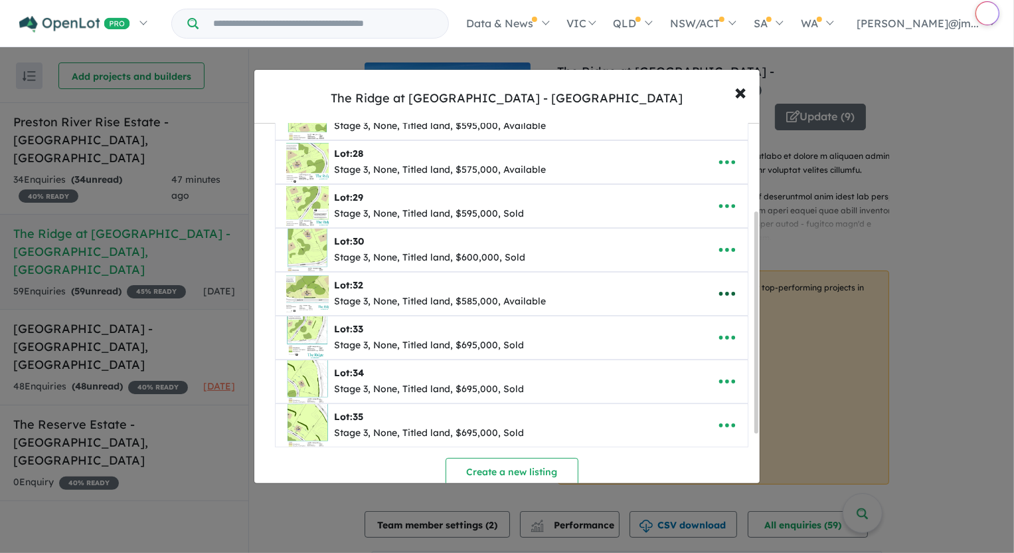
scroll to position [181, 0]
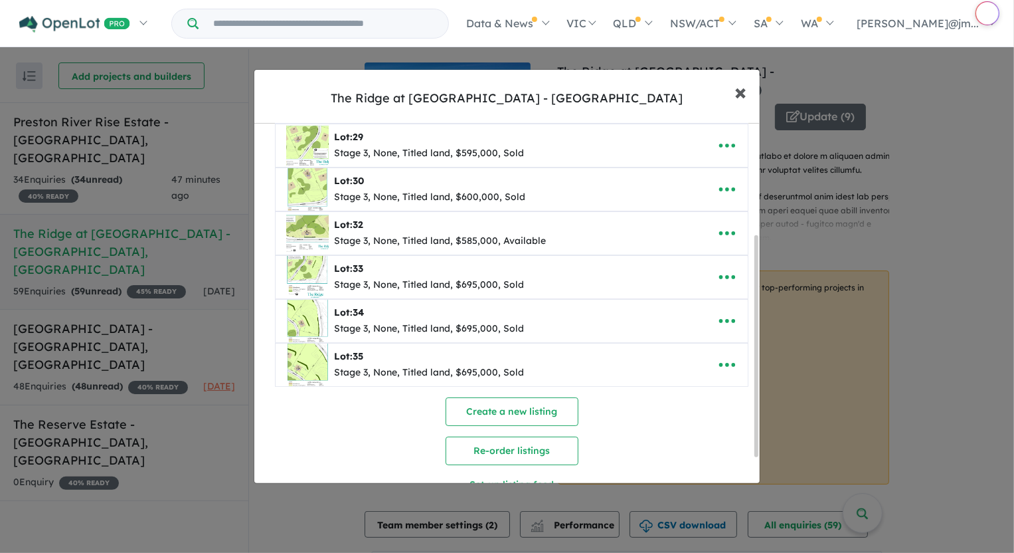
click at [743, 93] on span "×" at bounding box center [741, 91] width 12 height 29
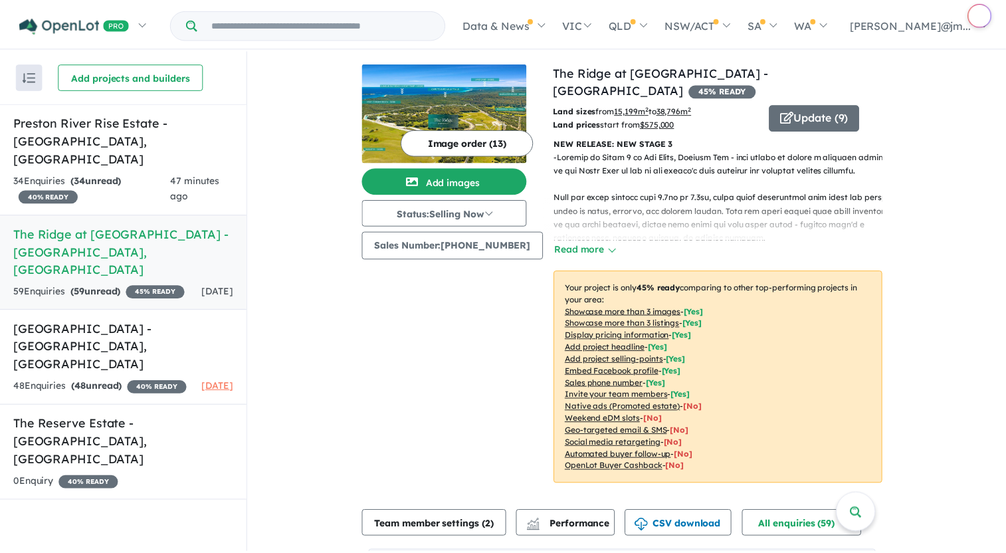
scroll to position [0, 0]
